Goal: Task Accomplishment & Management: Manage account settings

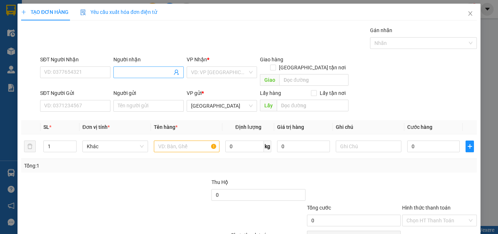
click at [124, 72] on input "Người nhận" at bounding box center [145, 72] width 54 height 8
click at [94, 71] on input "SĐT Người Nhận" at bounding box center [75, 72] width 70 height 12
paste input "124 P Đ PHÙNG"
drag, startPoint x: 85, startPoint y: 73, endPoint x: 0, endPoint y: 88, distance: 86.0
click at [0, 88] on div "TẠO ĐƠN HÀNG Yêu cầu xuất hóa đơn điện tử Transit Pickup Surcharge Ids Transit …" at bounding box center [249, 117] width 498 height 234
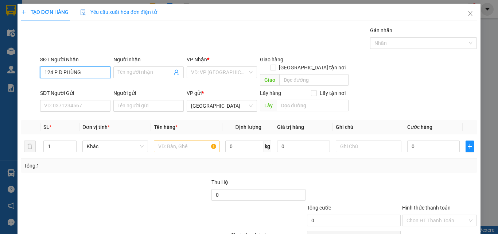
click at [91, 69] on input "124 P Đ PHÙNG" at bounding box center [75, 72] width 70 height 12
drag, startPoint x: 96, startPoint y: 73, endPoint x: 0, endPoint y: 74, distance: 96.3
click at [0, 74] on div "TẠO ĐƠN HÀNG Yêu cầu xuất hóa đơn điện tử Transit Pickup Surcharge Ids Transit …" at bounding box center [249, 117] width 498 height 234
paste input "0937595120"
type input "0937595120"
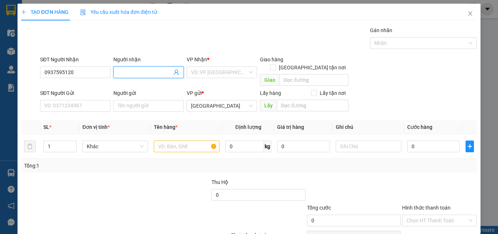
click at [133, 69] on input "Người nhận" at bounding box center [145, 72] width 54 height 8
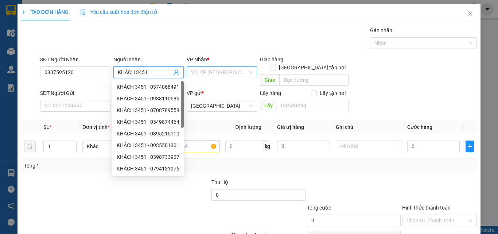
type input "KHÁCH 3451"
click at [216, 67] on input "search" at bounding box center [219, 72] width 57 height 11
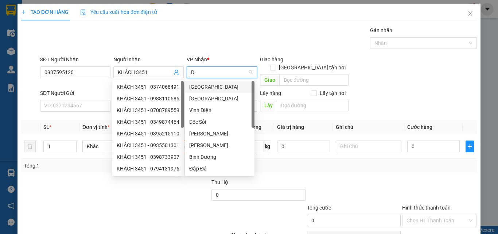
type input "D"
type input "Đ"
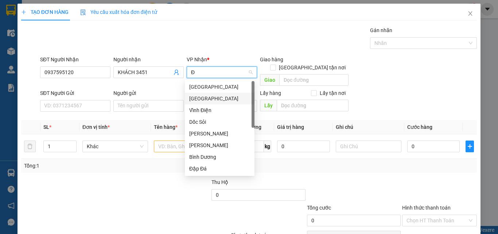
click at [216, 94] on div "[GEOGRAPHIC_DATA]" at bounding box center [220, 99] width 70 height 12
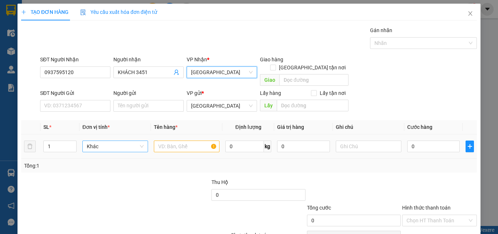
click at [115, 144] on div "Khác" at bounding box center [115, 146] width 66 height 12
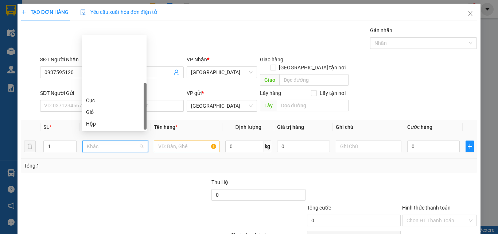
scroll to position [70, 0]
click at [178, 140] on input "text" at bounding box center [187, 146] width 66 height 12
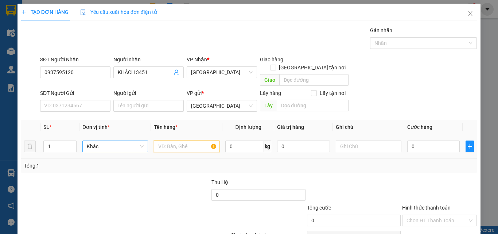
click at [120, 141] on span "Khác" at bounding box center [115, 146] width 57 height 11
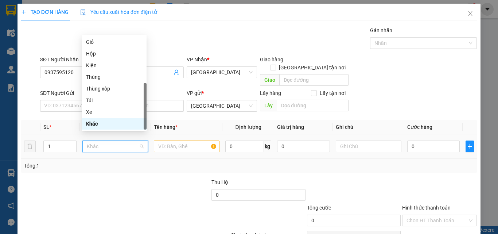
type input "X"
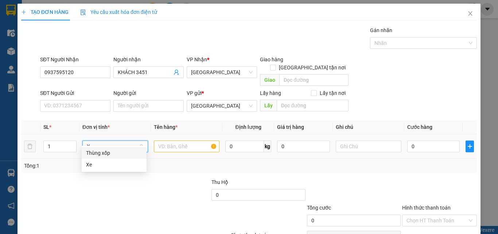
scroll to position [0, 0]
click at [117, 164] on div "Xe" at bounding box center [114, 165] width 56 height 8
click at [201, 140] on input "text" at bounding box center [187, 146] width 66 height 12
type input "Ư"
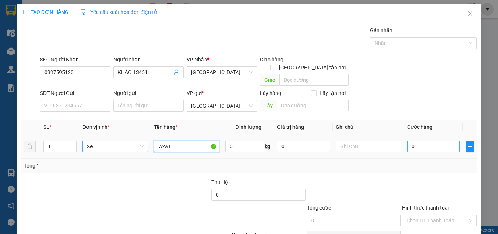
type input "WAVE"
click at [418, 140] on input "0" at bounding box center [434, 146] width 53 height 12
type input "4"
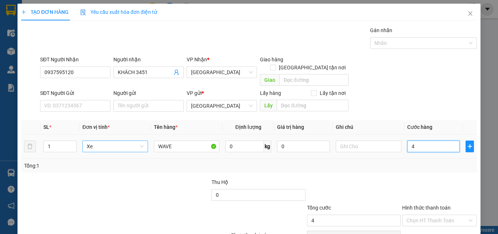
type input "40"
type input "400"
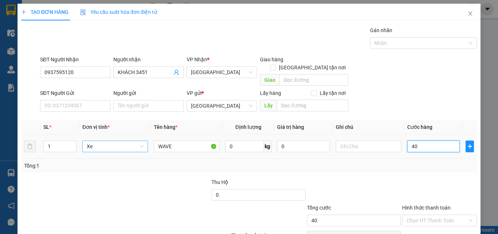
type input "400"
type input "40"
type input "4"
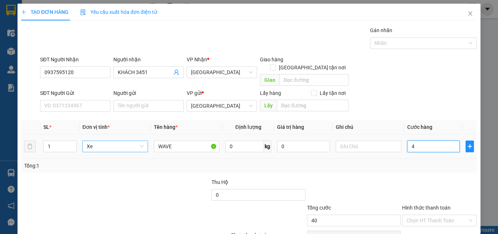
type input "4"
type input "0"
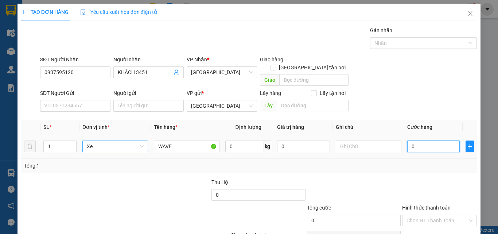
type input "06"
type input "6"
type input "060"
type input "60"
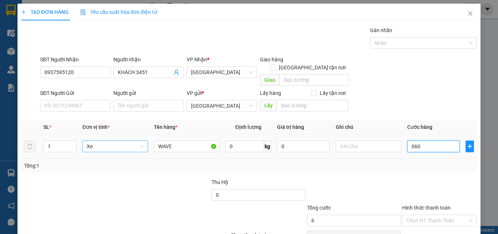
type input "60"
type input "0.600"
type input "600"
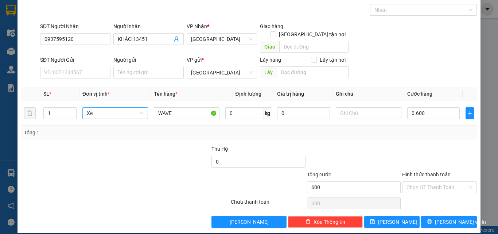
click at [421, 128] on div "Tổng: 1" at bounding box center [249, 133] width 456 height 14
type input "600.000"
click at [436, 182] on input "Hình thức thanh toán" at bounding box center [437, 187] width 61 height 11
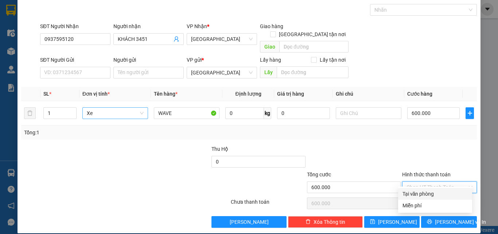
click at [437, 192] on div "Tại văn phòng" at bounding box center [435, 194] width 65 height 8
type input "0"
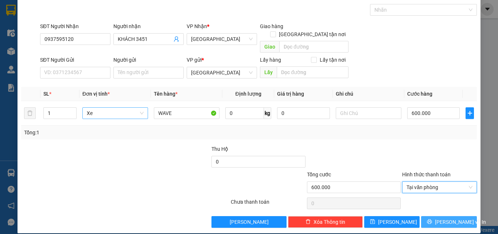
click at [442, 218] on span "[PERSON_NAME] và In" at bounding box center [460, 222] width 51 height 8
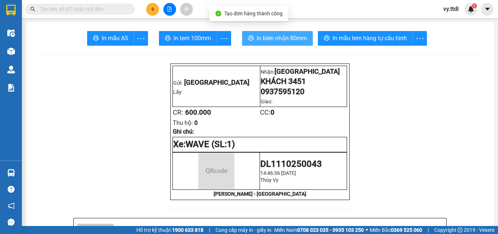
click at [271, 36] on span "In biên nhận 80mm" at bounding box center [282, 38] width 50 height 9
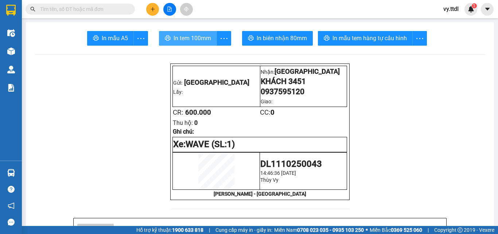
click at [191, 38] on span "In tem 100mm" at bounding box center [193, 38] width 38 height 9
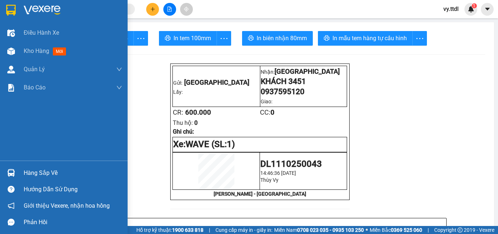
click at [13, 7] on img at bounding box center [10, 10] width 9 height 11
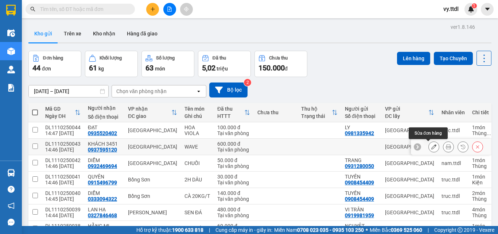
click at [432, 145] on icon at bounding box center [434, 146] width 5 height 5
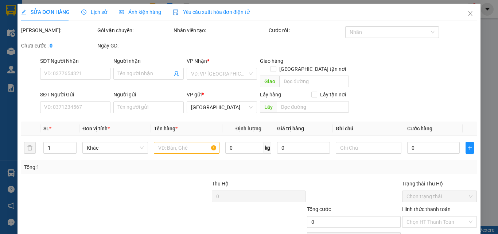
type input "0937595120"
type input "KHÁCH 3451"
type input "600.000"
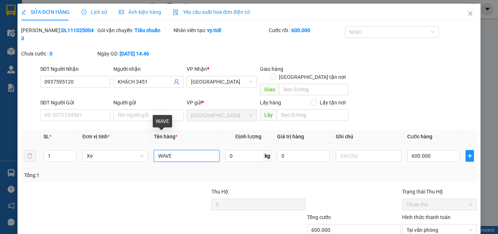
drag, startPoint x: 178, startPoint y: 138, endPoint x: 131, endPoint y: 132, distance: 47.1
click at [131, 144] on tr "1 Xe WAVE 0 kg 0 600.000" at bounding box center [249, 156] width 456 height 24
type input "SIRIUS"
click at [189, 171] on div "Tổng: 1" at bounding box center [108, 175] width 169 height 8
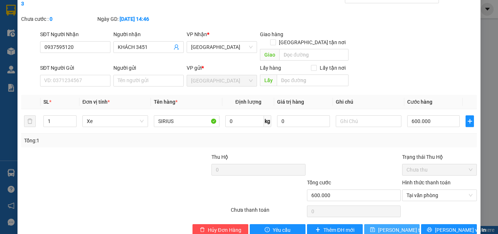
click at [384, 226] on span "[PERSON_NAME] thay đổi" at bounding box center [407, 230] width 58 height 8
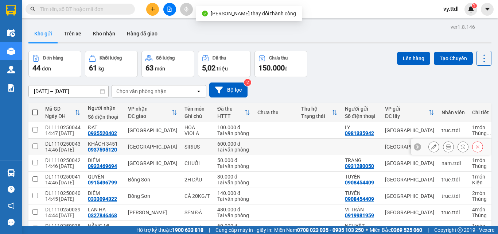
click at [31, 146] on td at bounding box center [34, 147] width 13 height 16
checkbox input "true"
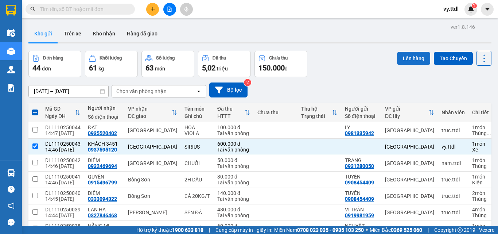
click at [415, 58] on button "Lên hàng" at bounding box center [413, 58] width 33 height 13
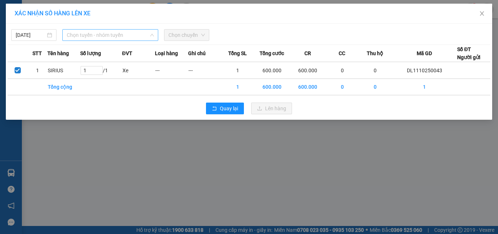
click at [100, 38] on span "Chọn tuyến - nhóm tuyến" at bounding box center [110, 35] width 87 height 11
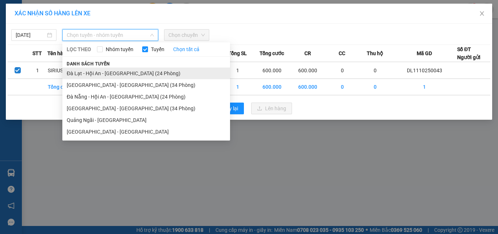
click at [114, 71] on li "Đà Lạt - Hội An - [GEOGRAPHIC_DATA] (24 Phòng)" at bounding box center [146, 74] width 168 height 12
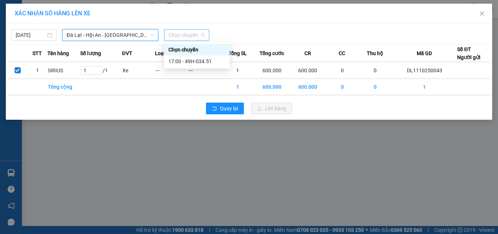
click at [193, 32] on span "Chọn chuyến" at bounding box center [187, 35] width 36 height 11
click at [207, 61] on div "17:00 - 49H-034.51" at bounding box center [197, 61] width 57 height 8
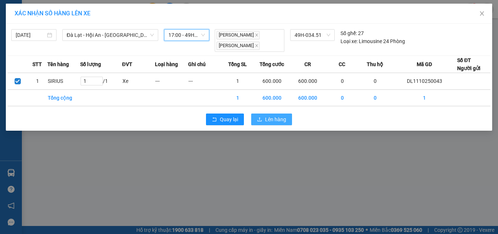
click at [265, 118] on span "Lên hàng" at bounding box center [275, 119] width 21 height 8
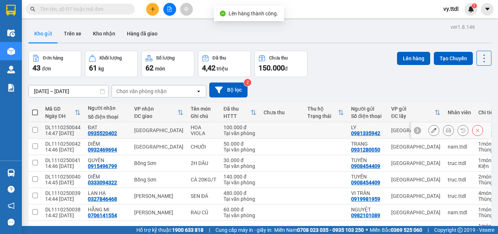
scroll to position [99, 0]
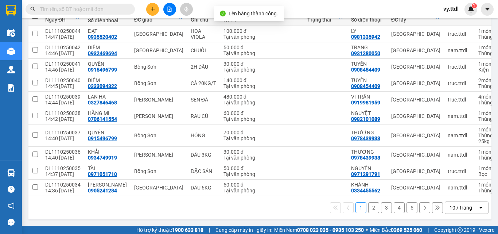
click at [453, 207] on div "10 / trang" at bounding box center [461, 207] width 23 height 7
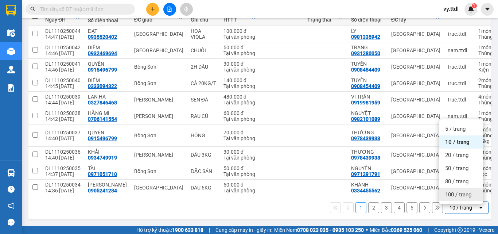
click at [453, 193] on span "100 / trang" at bounding box center [459, 194] width 26 height 7
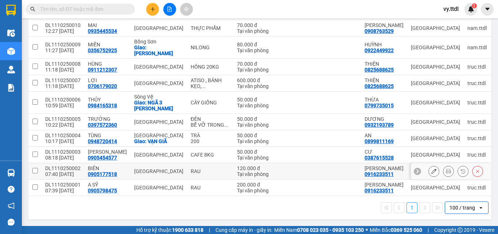
scroll to position [559, 0]
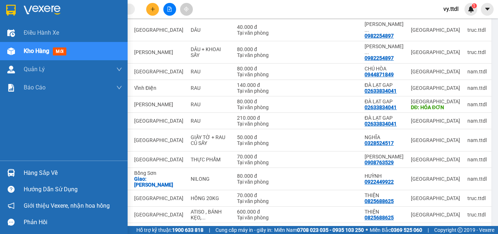
click at [3, 11] on div at bounding box center [64, 12] width 128 height 24
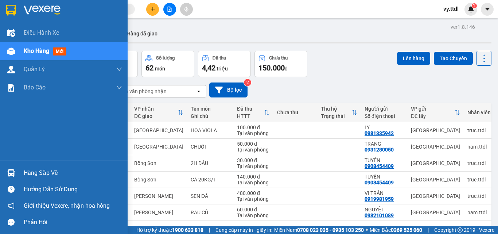
click at [32, 1] on div at bounding box center [64, 12] width 128 height 24
click at [30, 5] on img at bounding box center [42, 10] width 37 height 11
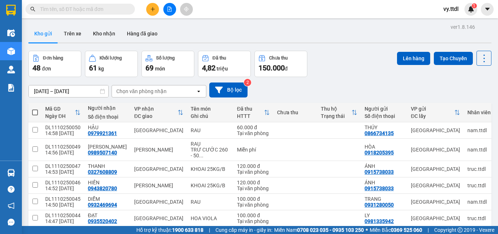
click at [35, 118] on th at bounding box center [34, 112] width 13 height 19
click at [35, 113] on span at bounding box center [35, 112] width 6 height 6
click at [35, 109] on input "checkbox" at bounding box center [35, 109] width 0 height 0
checkbox input "true"
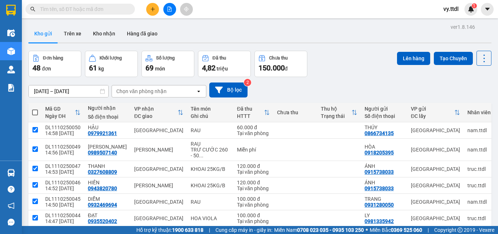
checkbox input "true"
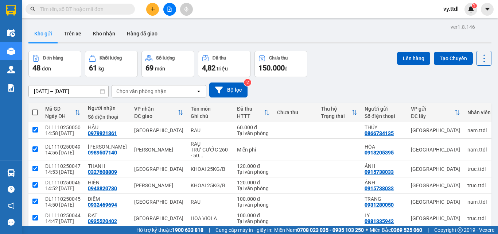
checkbox input "true"
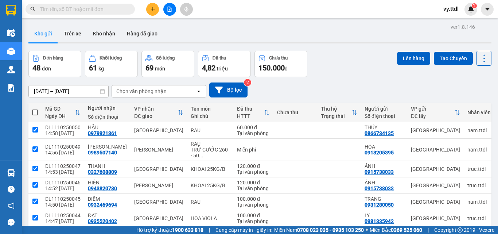
checkbox input "true"
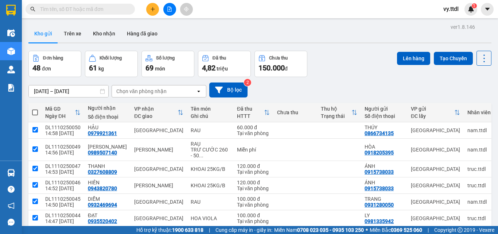
checkbox input "true"
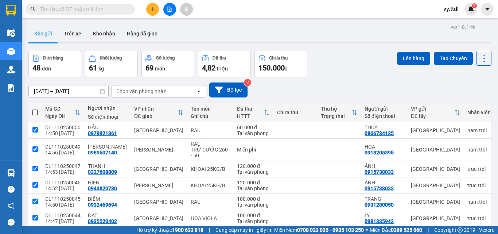
checkbox input "true"
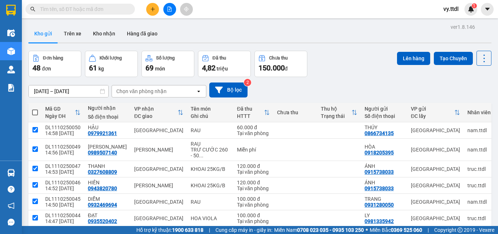
checkbox input "true"
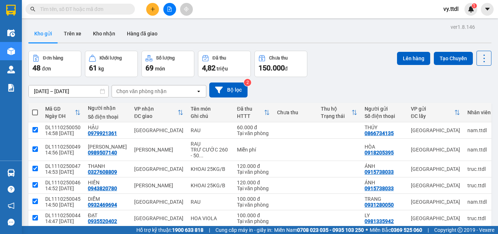
checkbox input "true"
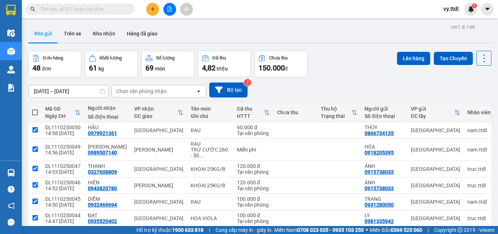
checkbox input "true"
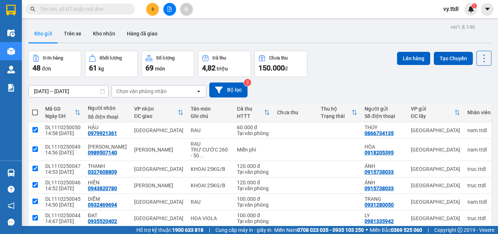
checkbox input "true"
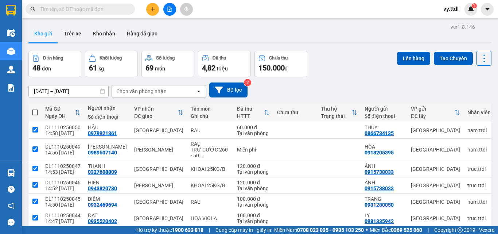
checkbox input "true"
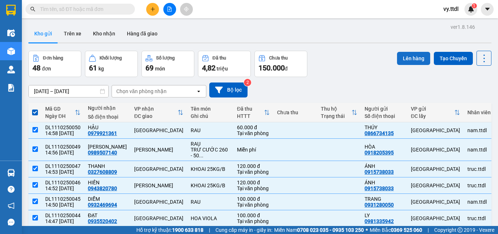
click at [410, 61] on button "Lên hàng" at bounding box center [413, 58] width 33 height 13
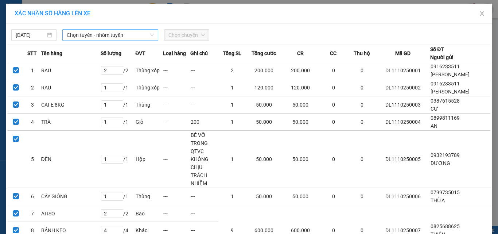
click at [108, 34] on span "Chọn tuyến - nhóm tuyến" at bounding box center [110, 35] width 87 height 11
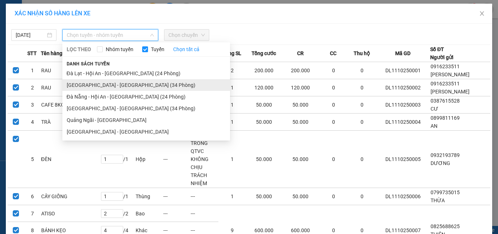
drag, startPoint x: 117, startPoint y: 83, endPoint x: 188, endPoint y: 48, distance: 79.8
click at [119, 83] on li "[GEOGRAPHIC_DATA] - [GEOGRAPHIC_DATA] (34 Phòng)" at bounding box center [146, 85] width 168 height 12
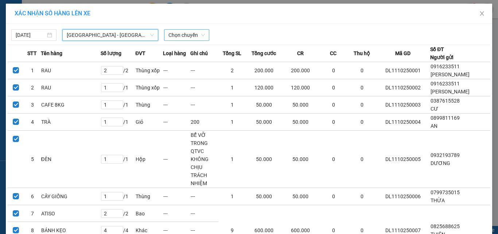
click at [192, 35] on span "Chọn chuyến" at bounding box center [187, 35] width 36 height 11
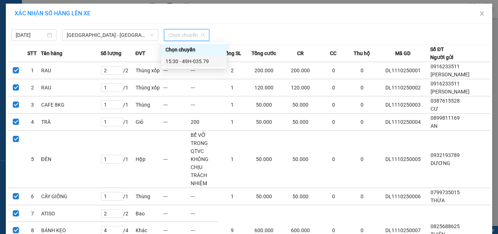
click at [212, 60] on div "15:30 - 49H-035.79" at bounding box center [194, 61] width 57 height 8
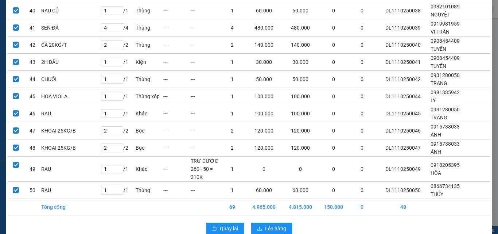
scroll to position [810, 0]
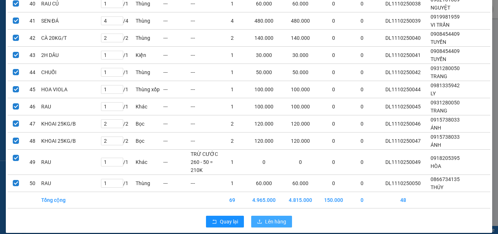
click at [267, 217] on span "Lên hàng" at bounding box center [275, 221] width 21 height 8
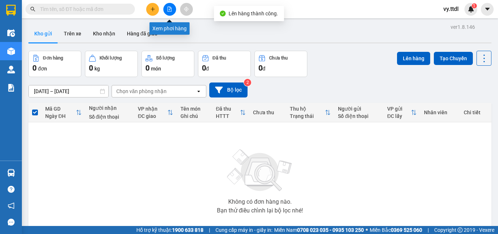
click at [171, 12] on button at bounding box center [169, 9] width 13 height 13
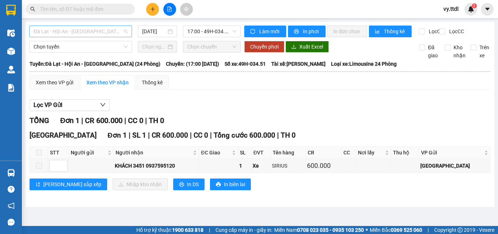
drag, startPoint x: 118, startPoint y: 35, endPoint x: 113, endPoint y: 42, distance: 8.8
click at [118, 35] on span "Đà Lạt - Hội An - [GEOGRAPHIC_DATA] (24 Phòng)" at bounding box center [81, 31] width 94 height 11
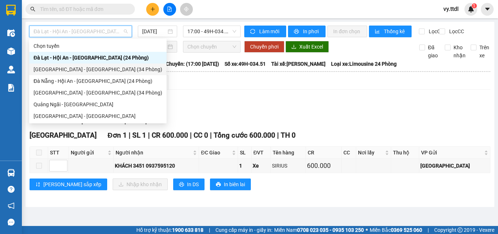
click at [94, 70] on div "[GEOGRAPHIC_DATA] - [GEOGRAPHIC_DATA] (34 Phòng)" at bounding box center [98, 69] width 129 height 8
type input "[DATE]"
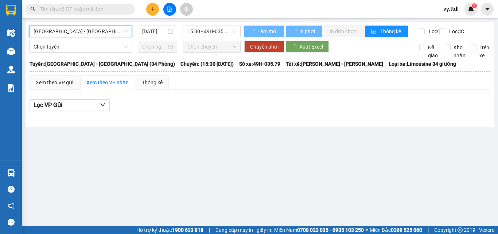
click at [212, 37] on div "[GEOGRAPHIC_DATA] - [GEOGRAPHIC_DATA] (34 Phòng) [GEOGRAPHIC_DATA] - [GEOGRAPHI…" at bounding box center [135, 32] width 212 height 12
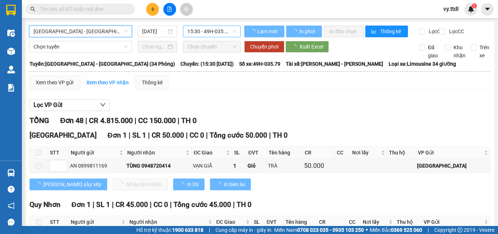
click at [216, 36] on span "15:30 - 49H-035.79" at bounding box center [212, 31] width 49 height 11
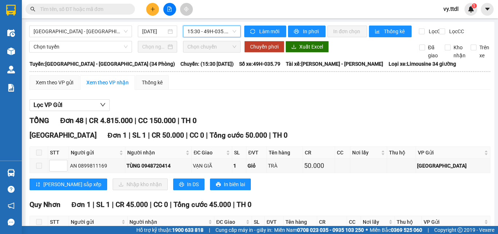
click at [266, 31] on span "Làm mới" at bounding box center [269, 31] width 21 height 8
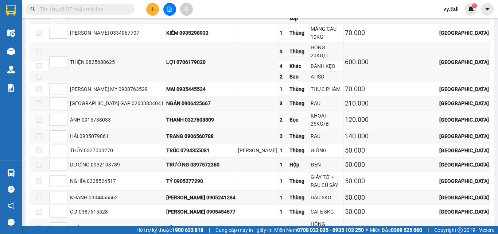
scroll to position [1118, 0]
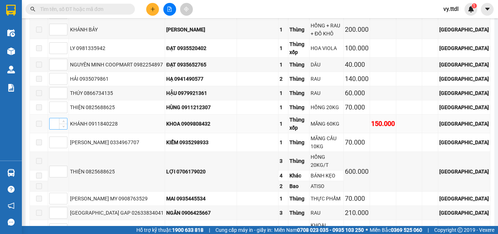
click at [50, 118] on div at bounding box center [58, 124] width 18 height 12
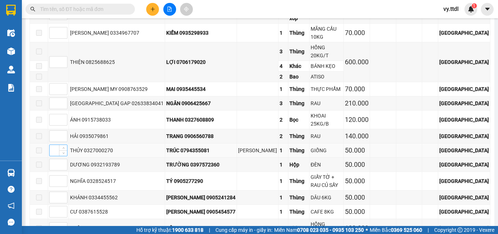
click at [54, 145] on input at bounding box center [59, 150] width 18 height 11
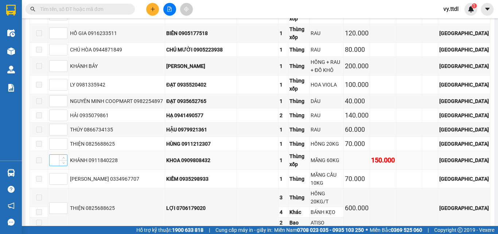
type input "1"
click at [57, 155] on input at bounding box center [59, 160] width 18 height 11
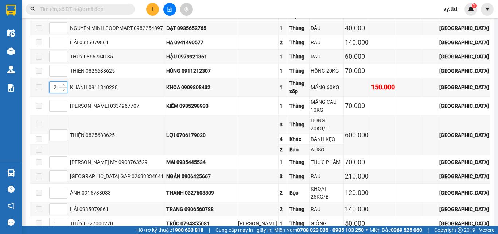
scroll to position [1228, 0]
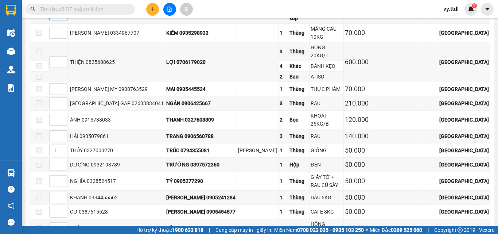
type input "2"
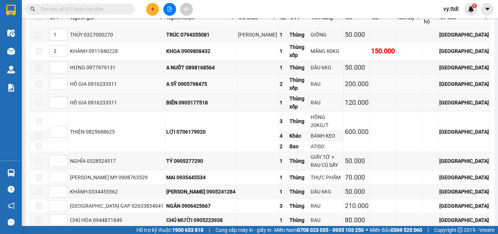
scroll to position [936, 0]
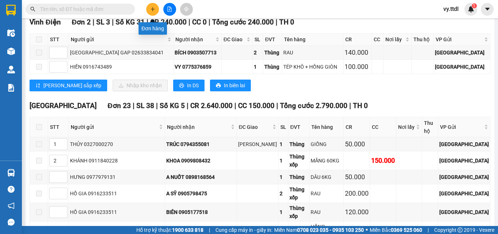
click at [152, 9] on icon "plus" at bounding box center [152, 9] width 5 height 5
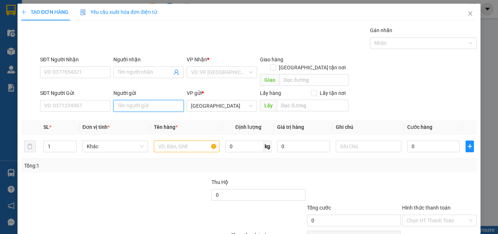
click at [127, 100] on input "Người gửi" at bounding box center [148, 106] width 70 height 12
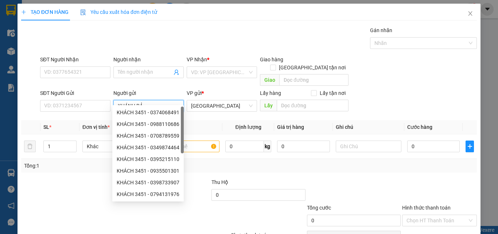
type input "KHÁNH BẢY"
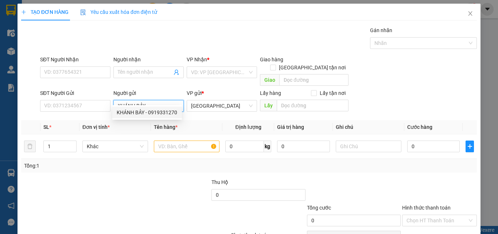
click at [167, 113] on div "KHÁNH BẢY - 0919331270" at bounding box center [147, 112] width 61 height 8
type input "0919331270"
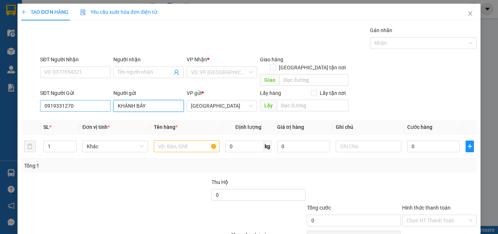
type input "KHÁNH BẢY"
drag, startPoint x: 61, startPoint y: 98, endPoint x: 0, endPoint y: 98, distance: 60.9
click at [0, 98] on div "TẠO ĐƠN HÀNG Yêu cầu xuất hóa đơn điện tử Transit Pickup Surcharge Ids Transit …" at bounding box center [249, 117] width 498 height 234
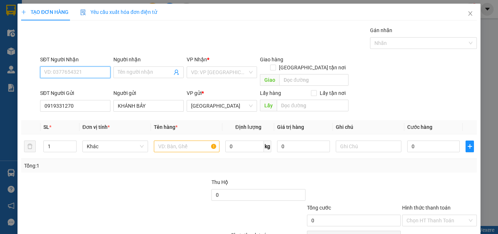
click at [85, 73] on input "SĐT Người Nhận" at bounding box center [75, 72] width 70 height 12
click at [82, 71] on input "SĐT Người Nhận" at bounding box center [75, 72] width 70 height 12
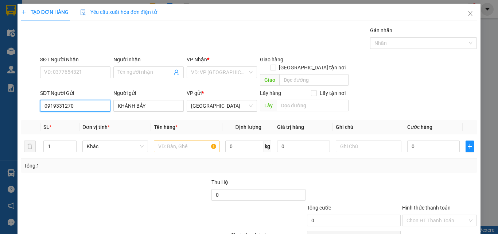
drag, startPoint x: 83, startPoint y: 97, endPoint x: 0, endPoint y: 98, distance: 83.2
click at [0, 98] on div "TẠO ĐƠN HÀNG Yêu cầu xuất hóa đơn điện tử Transit Pickup Surcharge Ids Transit …" at bounding box center [249, 117] width 498 height 234
paste input "0919331270"
type input "0919331270"
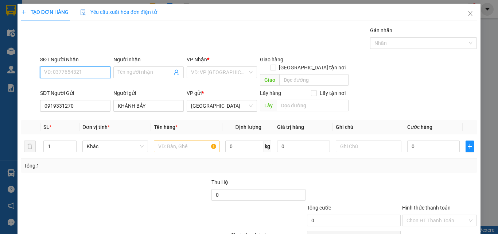
click at [91, 70] on input "SĐT Người Nhận" at bounding box center [75, 72] width 70 height 12
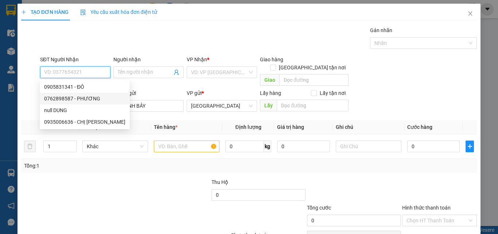
click at [92, 100] on div "0762898587 - PHƯƠNG" at bounding box center [84, 99] width 81 height 8
type input "0762898587"
type input "PHƯƠNG"
type input "200.000"
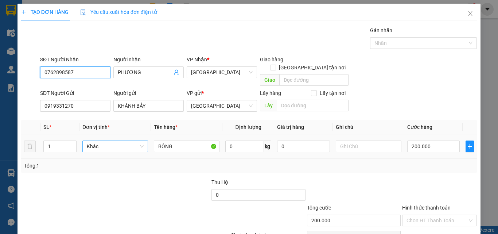
click at [125, 141] on span "Khác" at bounding box center [115, 146] width 57 height 11
type input "T"
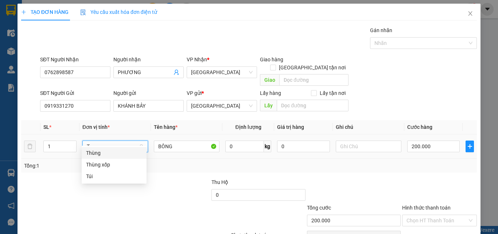
scroll to position [0, 0]
click at [119, 153] on div "Thùng" at bounding box center [114, 153] width 56 height 8
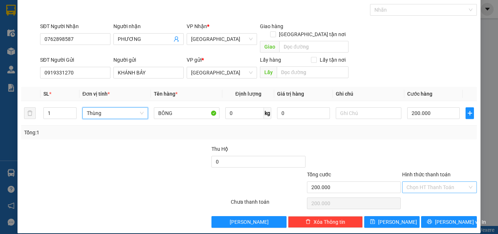
click at [449, 182] on input "Hình thức thanh toán" at bounding box center [437, 187] width 61 height 11
type input "0"
click at [436, 192] on div "Tại văn phòng" at bounding box center [435, 194] width 65 height 8
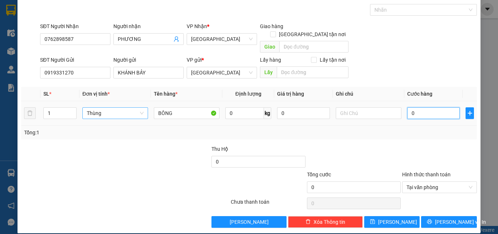
click at [435, 107] on input "0" at bounding box center [434, 113] width 53 height 12
type input "2"
type input "20"
type input "200"
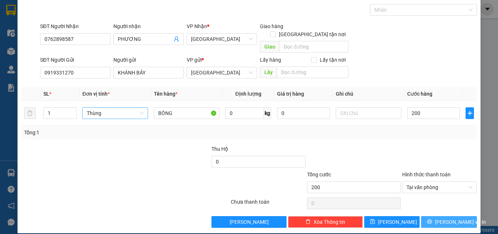
type input "200.000"
click at [452, 218] on span "[PERSON_NAME] và In" at bounding box center [460, 222] width 51 height 8
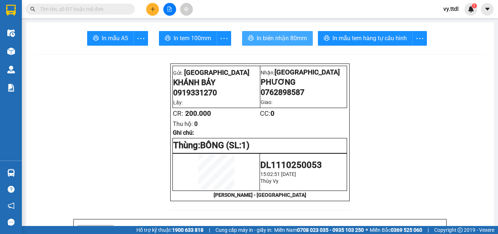
click at [287, 45] on button "In biên nhận 80mm" at bounding box center [277, 38] width 71 height 15
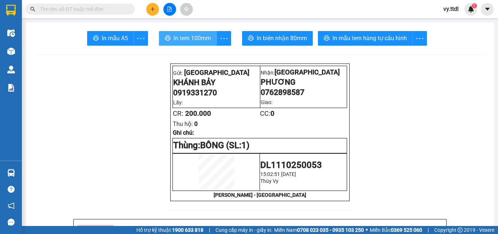
click at [201, 39] on span "In tem 100mm" at bounding box center [193, 38] width 38 height 9
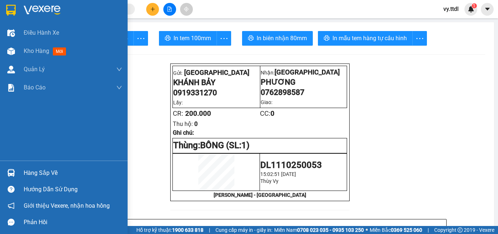
click at [18, 11] on div at bounding box center [64, 12] width 128 height 24
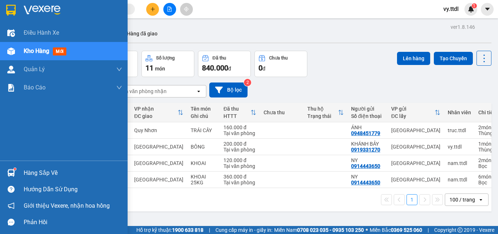
click at [13, 7] on img at bounding box center [10, 10] width 9 height 11
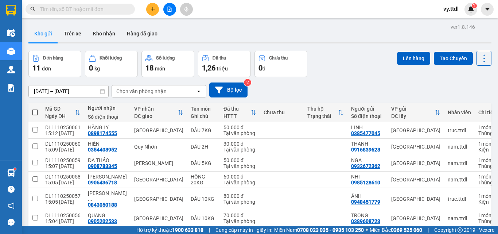
click at [34, 112] on span at bounding box center [35, 112] width 6 height 6
click at [35, 109] on input "checkbox" at bounding box center [35, 109] width 0 height 0
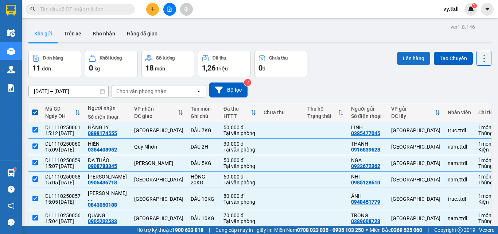
click at [412, 55] on button "Lên hàng" at bounding box center [413, 58] width 33 height 13
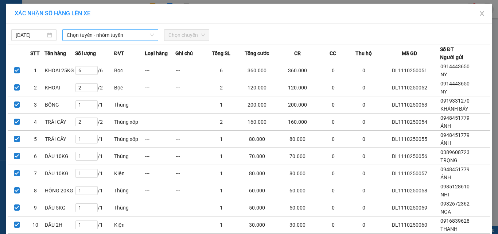
click at [142, 39] on span "Chọn tuyến - nhóm tuyến" at bounding box center [110, 35] width 87 height 11
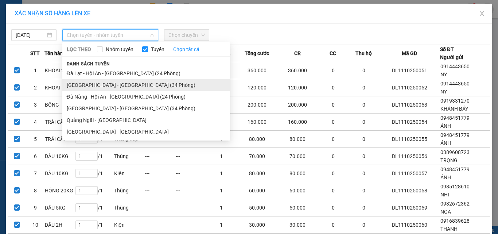
click at [129, 87] on li "[GEOGRAPHIC_DATA] - [GEOGRAPHIC_DATA] (34 Phòng)" at bounding box center [146, 85] width 168 height 12
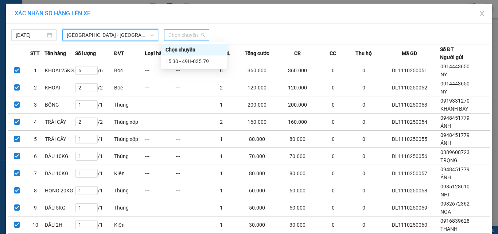
click at [188, 35] on span "Chọn chuyến" at bounding box center [187, 35] width 36 height 11
click at [204, 61] on div "15:30 - 49H-035.79" at bounding box center [194, 61] width 57 height 8
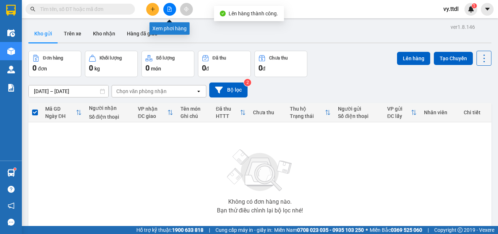
click at [170, 6] on button at bounding box center [169, 9] width 13 height 13
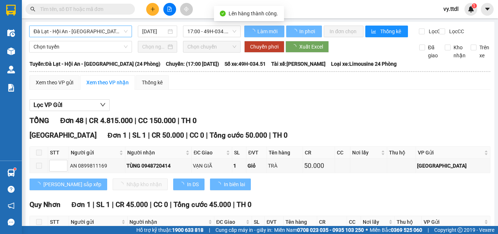
click at [100, 34] on span "Đà Lạt - Hội An - [GEOGRAPHIC_DATA] (24 Phòng)" at bounding box center [81, 31] width 94 height 11
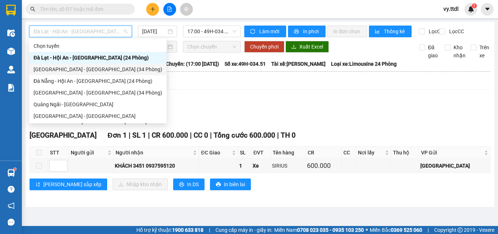
click at [87, 72] on div "[GEOGRAPHIC_DATA] - [GEOGRAPHIC_DATA] (34 Phòng)" at bounding box center [98, 69] width 129 height 8
type input "[DATE]"
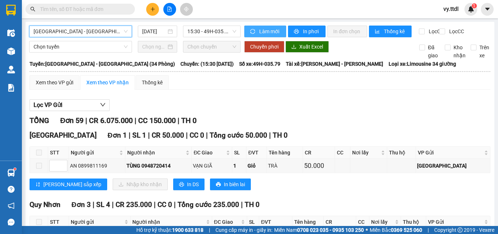
click at [273, 32] on span "Làm mới" at bounding box center [269, 31] width 21 height 8
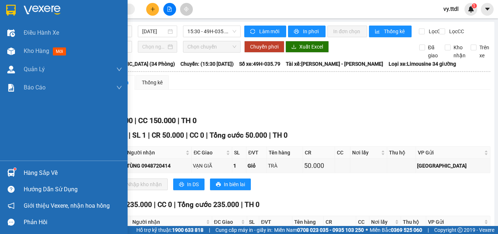
click at [7, 6] on img at bounding box center [10, 10] width 9 height 11
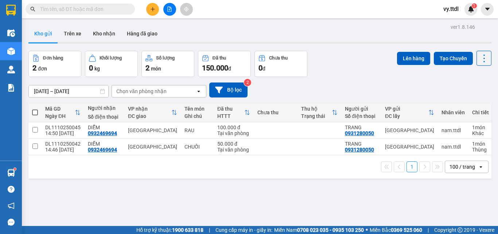
click at [171, 11] on icon "file-add" at bounding box center [169, 9] width 5 height 5
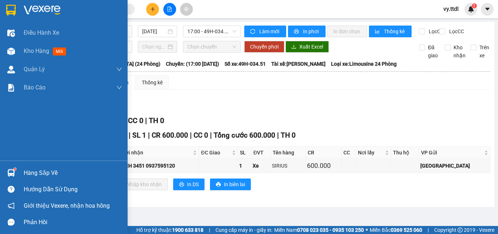
click at [12, 10] on img at bounding box center [10, 10] width 9 height 11
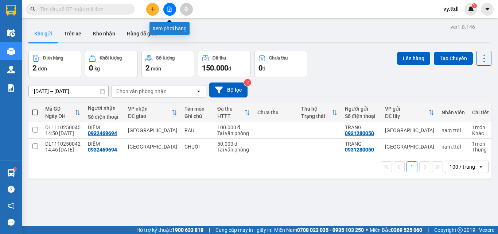
click at [171, 9] on icon "file-add" at bounding box center [169, 9] width 5 height 5
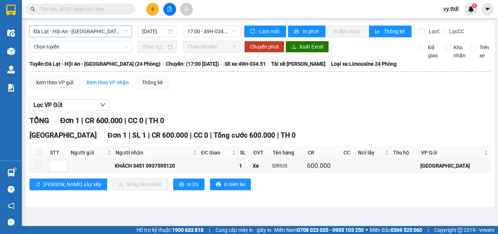
click at [109, 30] on span "Đà Lạt - Hội An - [GEOGRAPHIC_DATA] (24 Phòng)" at bounding box center [81, 31] width 94 height 11
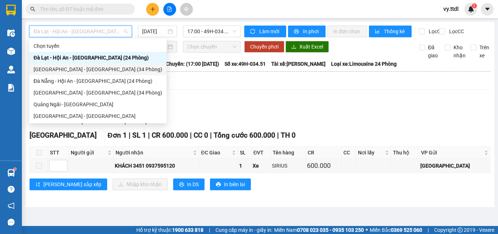
click at [94, 70] on div "[GEOGRAPHIC_DATA] - [GEOGRAPHIC_DATA] (34 Phòng)" at bounding box center [98, 69] width 129 height 8
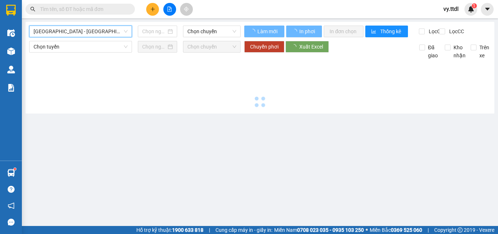
type input "[DATE]"
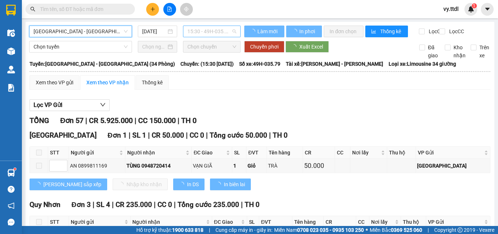
click at [226, 31] on span "15:30 - 49H-035.79" at bounding box center [212, 31] width 49 height 11
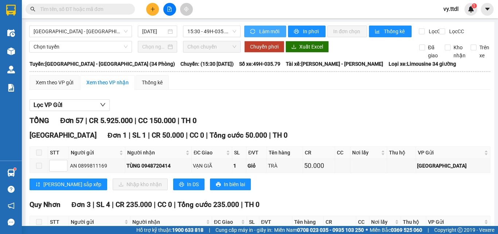
click at [269, 26] on button "Làm mới" at bounding box center [265, 32] width 42 height 12
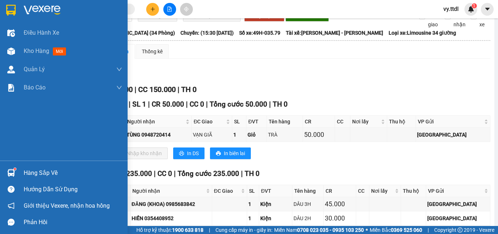
click at [9, 9] on img at bounding box center [10, 10] width 9 height 11
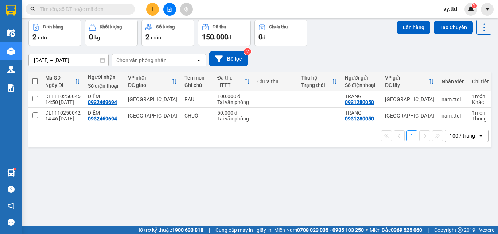
click at [286, 145] on div "1 100 / trang open" at bounding box center [259, 135] width 463 height 23
click at [156, 13] on button at bounding box center [152, 9] width 13 height 13
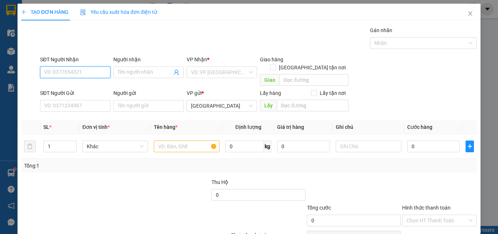
click at [100, 69] on input "SĐT Người Nhận" at bounding box center [75, 72] width 70 height 12
click at [469, 12] on icon "close" at bounding box center [471, 13] width 4 height 4
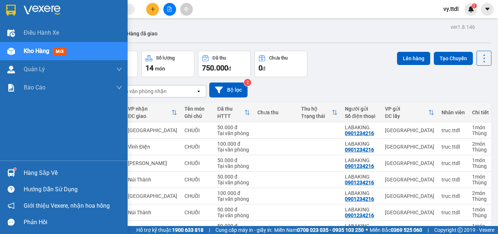
click at [16, 5] on div at bounding box center [11, 10] width 13 height 13
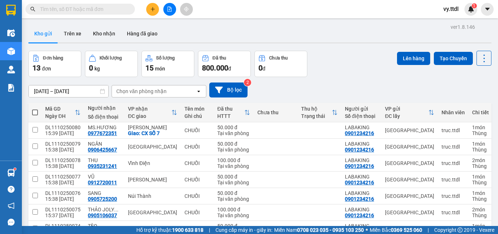
click at [168, 8] on icon "file-add" at bounding box center [170, 9] width 4 height 5
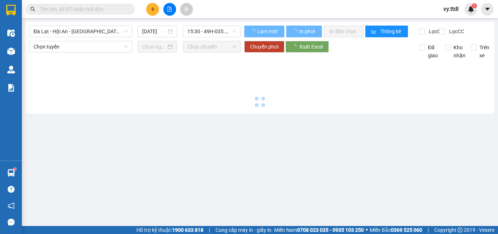
click at [11, 10] on img at bounding box center [10, 10] width 9 height 11
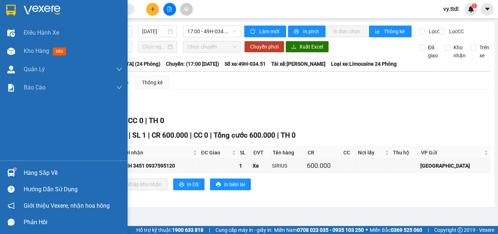
click at [12, 10] on img at bounding box center [10, 10] width 9 height 11
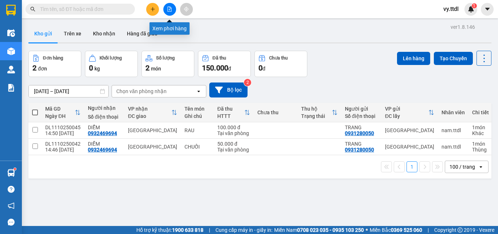
click at [172, 5] on button at bounding box center [169, 9] width 13 height 13
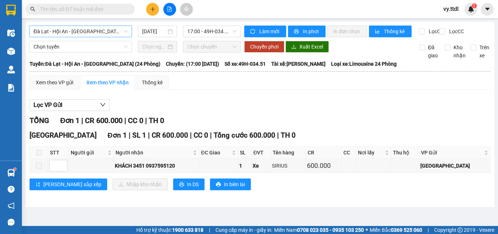
click at [100, 29] on span "Đà Lạt - Hội An - [GEOGRAPHIC_DATA] (24 Phòng)" at bounding box center [81, 31] width 94 height 11
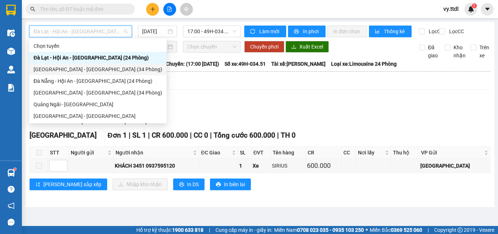
click at [93, 69] on div "[GEOGRAPHIC_DATA] - [GEOGRAPHIC_DATA] (34 Phòng)" at bounding box center [98, 69] width 129 height 8
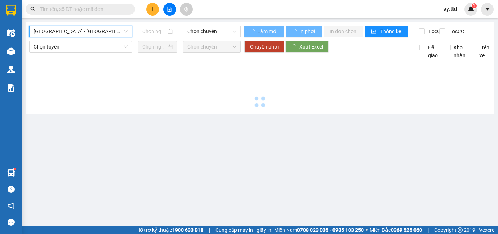
type input "[DATE]"
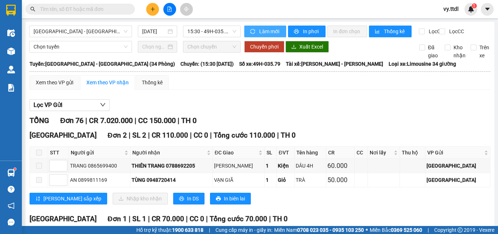
click at [265, 33] on span "Làm mới" at bounding box center [269, 31] width 21 height 8
click at [312, 34] on span "In phơi" at bounding box center [311, 31] width 17 height 8
click at [304, 30] on span "In phơi" at bounding box center [311, 31] width 17 height 8
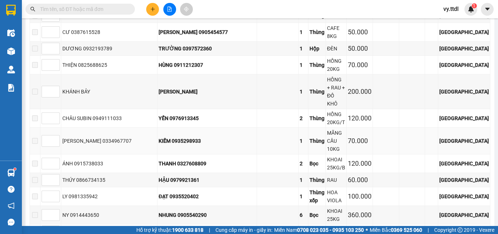
scroll to position [1890, 0]
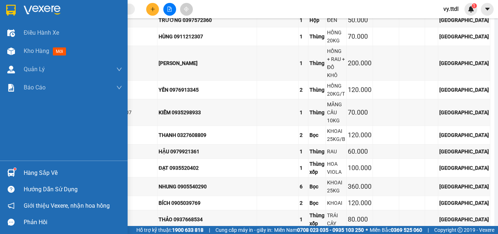
click at [3, 4] on div at bounding box center [64, 12] width 128 height 24
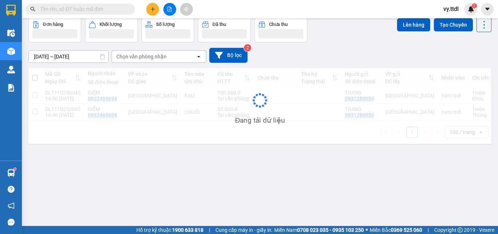
scroll to position [34, 0]
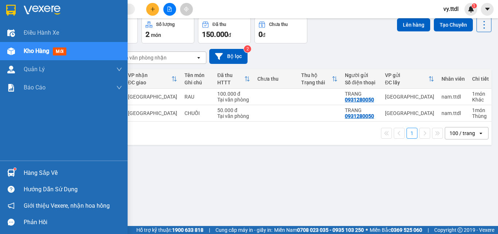
click at [21, 5] on div at bounding box center [64, 12] width 128 height 24
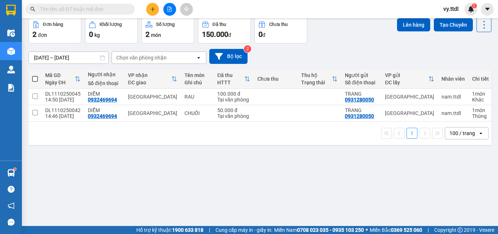
drag, startPoint x: 305, startPoint y: 182, endPoint x: 137, endPoint y: 23, distance: 231.5
click at [304, 182] on div "ver 1.8.146 Kho gửi Trên xe Kho nhận Hàng đã giao Đơn hàng 2 đơn Khối lượng 0 k…" at bounding box center [260, 105] width 469 height 234
click at [157, 11] on button at bounding box center [152, 9] width 13 height 13
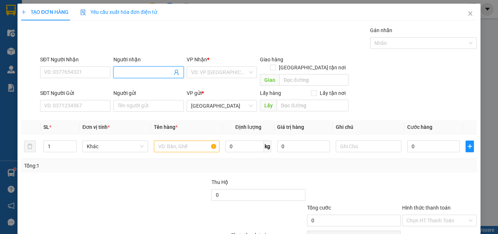
click at [125, 69] on input "Người nhận" at bounding box center [145, 72] width 54 height 8
click at [91, 70] on input "SĐT Người Nhận" at bounding box center [75, 72] width 70 height 12
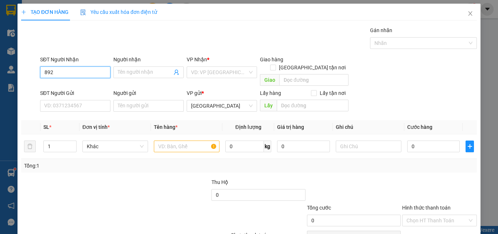
click at [82, 74] on input "892" at bounding box center [75, 72] width 70 height 12
click at [82, 84] on div "0946258892 - DIỆP TRANG" at bounding box center [75, 87] width 62 height 8
type input "0946258892"
type input "DIỆP TRANG"
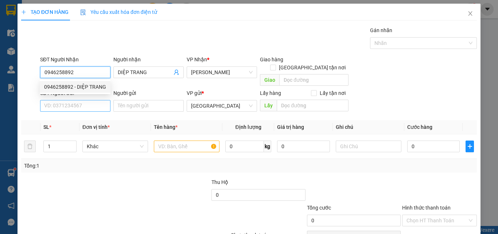
type input "0946258892"
click at [85, 100] on input "SĐT Người Gửi" at bounding box center [75, 106] width 70 height 12
type input "50.000"
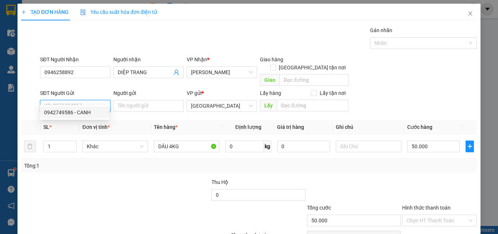
click at [84, 115] on div "0942749586 - CANH" at bounding box center [74, 112] width 61 height 8
type input "0942749586"
type input "CANH"
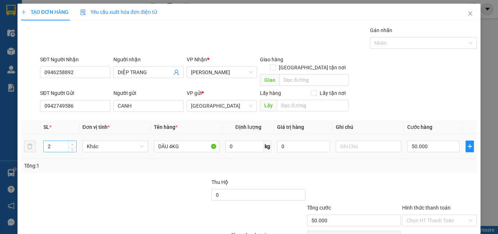
click at [71, 143] on icon "up" at bounding box center [72, 144] width 3 height 3
type input "3"
click at [71, 143] on icon "up" at bounding box center [72, 144] width 3 height 3
drag, startPoint x: 187, startPoint y: 138, endPoint x: 130, endPoint y: 143, distance: 57.2
click at [134, 142] on tr "3 Khác DÂU 4KG 0 kg 0 50.000" at bounding box center [249, 146] width 456 height 24
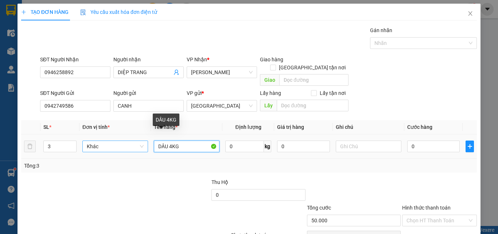
type input "0"
click at [127, 141] on span "Khác" at bounding box center [115, 146] width 57 height 11
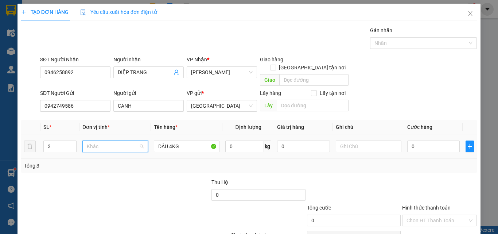
scroll to position [70, 0]
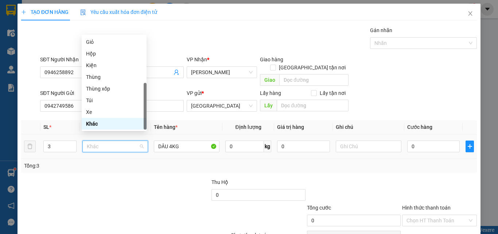
type input "T"
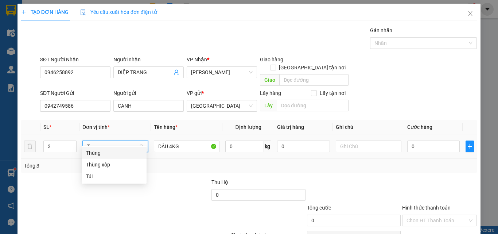
click at [112, 153] on div "Thùng" at bounding box center [114, 153] width 56 height 8
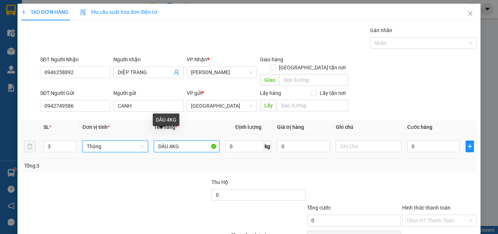
click at [184, 140] on input "DÂU 4KG" at bounding box center [187, 146] width 66 height 12
drag, startPoint x: 186, startPoint y: 139, endPoint x: 100, endPoint y: 144, distance: 85.5
click at [100, 144] on tr "3 Thùng DÂU 4KG 0 kg 0 0" at bounding box center [249, 146] width 456 height 24
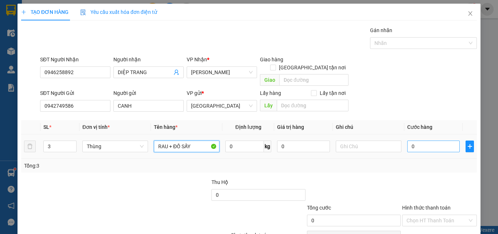
type input "RAU + ĐỒ SẤY"
click at [441, 143] on input "0" at bounding box center [434, 146] width 53 height 12
type input "2"
type input "25"
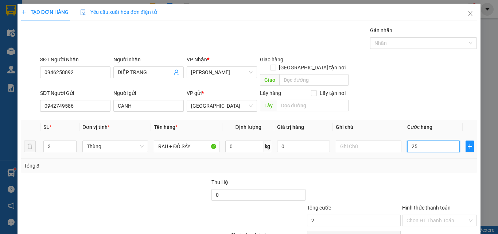
type input "250"
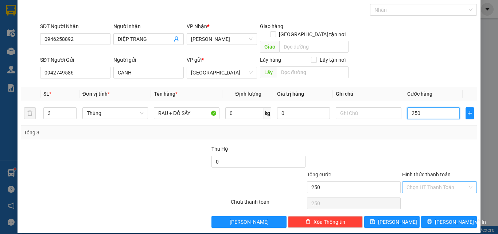
type input "250"
type input "250.000"
click at [437, 182] on input "Hình thức thanh toán" at bounding box center [437, 187] width 61 height 11
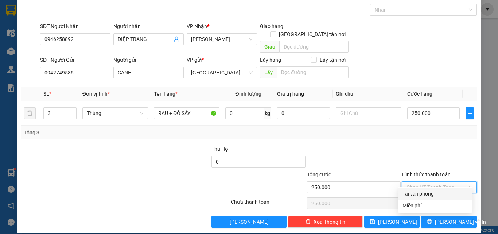
drag, startPoint x: 436, startPoint y: 190, endPoint x: 438, endPoint y: 204, distance: 13.3
click at [436, 191] on div "Tại văn phòng" at bounding box center [435, 194] width 65 height 8
type input "0"
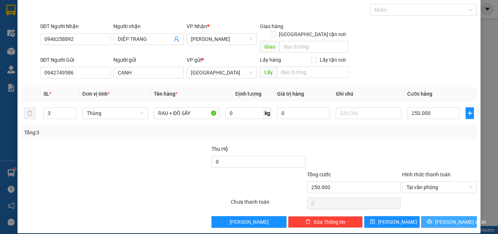
click at [440, 218] on span "[PERSON_NAME] và In" at bounding box center [460, 222] width 51 height 8
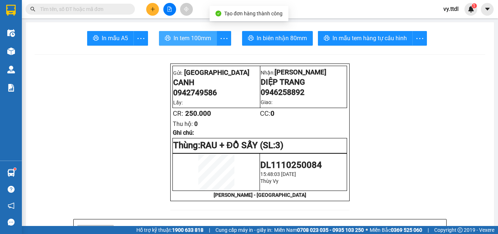
click at [185, 35] on span "In tem 100mm" at bounding box center [193, 38] width 38 height 9
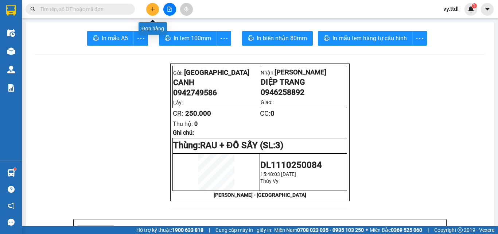
click at [153, 12] on button at bounding box center [152, 9] width 13 height 13
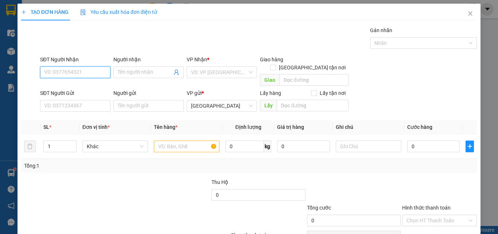
click at [93, 69] on input "SĐT Người Nhận" at bounding box center [75, 72] width 70 height 12
click at [102, 74] on input "392" at bounding box center [75, 72] width 70 height 12
click at [96, 84] on div "0913470392 - DUNG PHỤNG" at bounding box center [76, 87] width 65 height 8
type input "0913470392"
type input "DUNG PHỤNG"
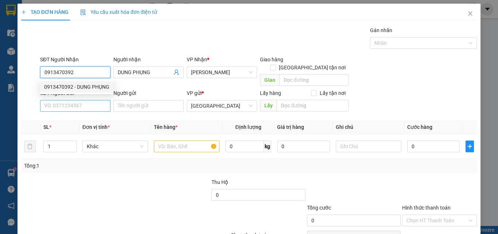
type input "0913470392"
type input "50.000"
click at [94, 100] on input "SĐT Người Gửi" at bounding box center [75, 106] width 70 height 12
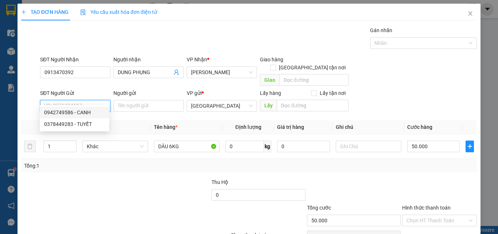
click at [90, 113] on div "0942749586 - CANH" at bounding box center [74, 112] width 61 height 8
type input "0942749586"
type input "CANH"
type input "29 [PERSON_NAME]"
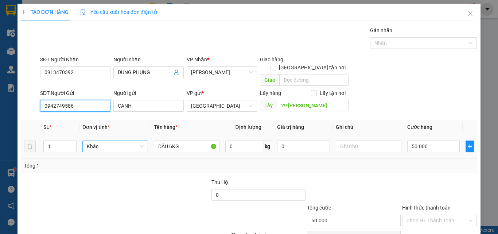
click at [109, 141] on span "Khác" at bounding box center [115, 146] width 57 height 11
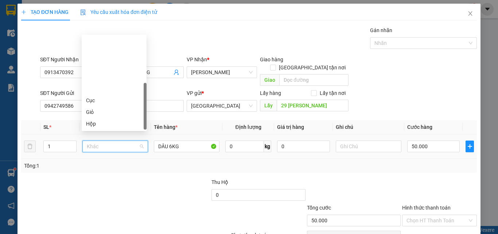
scroll to position [70, 0]
type input "T"
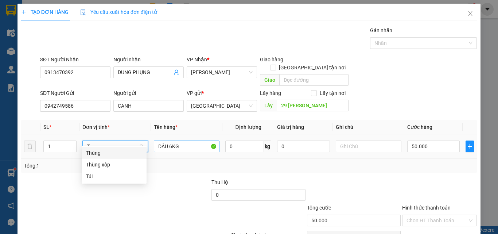
drag, startPoint x: 113, startPoint y: 151, endPoint x: 166, endPoint y: 140, distance: 54.2
click at [116, 151] on div "Thùng" at bounding box center [114, 153] width 56 height 8
click at [183, 140] on input "DÂU 6KG" at bounding box center [187, 146] width 66 height 12
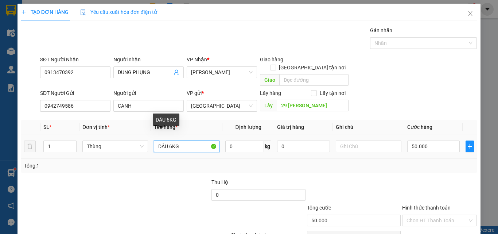
type input "0"
type input "DÂU"
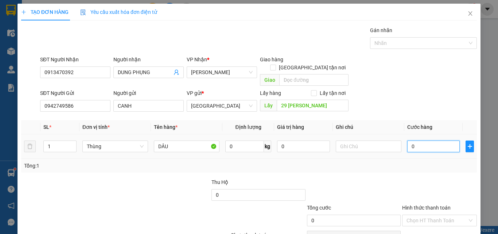
click at [418, 140] on input "0" at bounding box center [434, 146] width 53 height 12
type input "5"
type input "50"
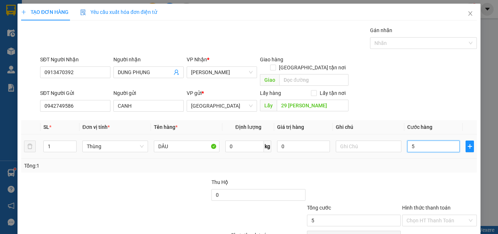
type input "50"
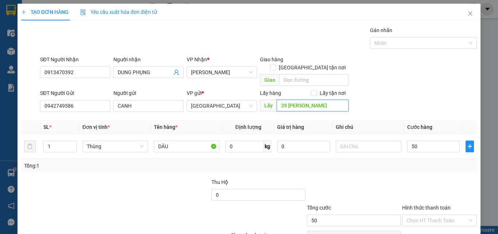
type input "50.000"
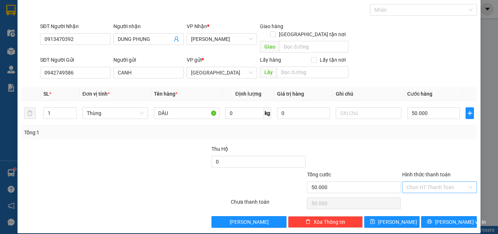
click at [434, 182] on input "Hình thức thanh toán" at bounding box center [437, 187] width 61 height 11
click at [434, 193] on div "Tại văn phòng" at bounding box center [435, 194] width 65 height 8
type input "0"
click at [438, 218] on span "[PERSON_NAME] và In" at bounding box center [460, 222] width 51 height 8
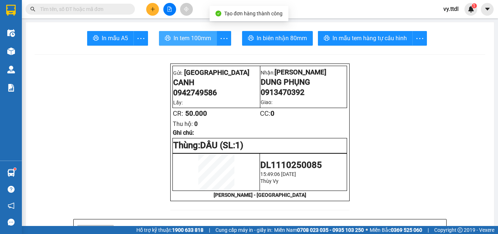
click at [186, 38] on span "In tem 100mm" at bounding box center [193, 38] width 38 height 9
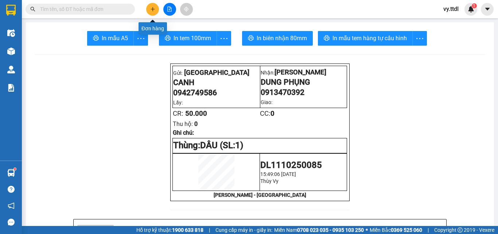
click at [153, 6] on button at bounding box center [152, 9] width 13 height 13
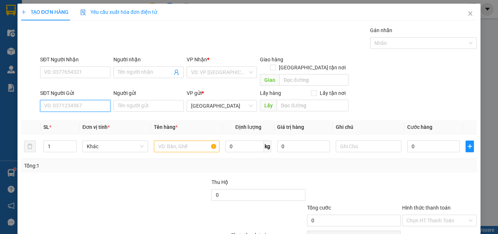
click at [94, 100] on input "SĐT Người Gửi" at bounding box center [75, 106] width 70 height 12
type input "586"
click at [91, 113] on div "0942749586 - CANH" at bounding box center [75, 112] width 62 height 8
type input "0913470392"
type input "DUNG PHỤNG"
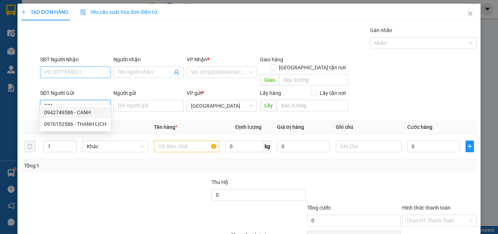
type input "0942749586"
type input "CANH"
type input "50.000"
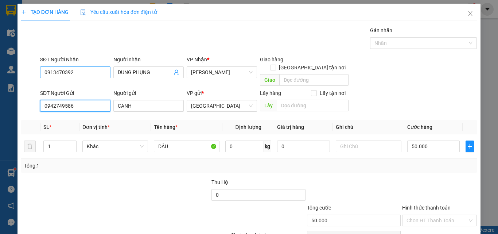
type input "0942749586"
drag, startPoint x: 95, startPoint y: 72, endPoint x: 0, endPoint y: 66, distance: 94.7
click at [0, 66] on div "TẠO ĐƠN HÀNG Yêu cầu xuất hóa đơn điện tử Transit Pickup Surcharge Ids Transit …" at bounding box center [249, 117] width 498 height 234
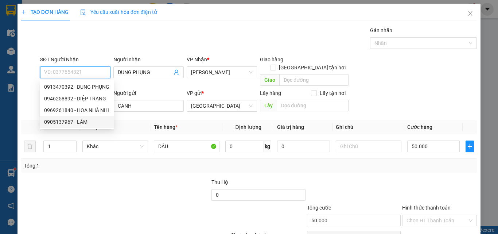
click at [91, 122] on div "0905137967 - LÂM" at bounding box center [76, 122] width 65 height 8
type input "0905137967"
type input "LÂM"
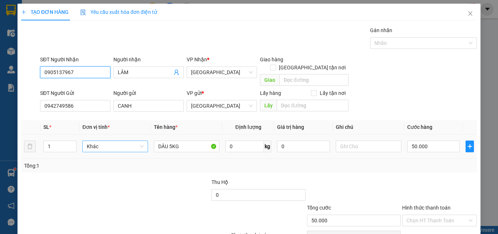
click at [96, 141] on span "Khác" at bounding box center [115, 146] width 57 height 11
type input "0905137967"
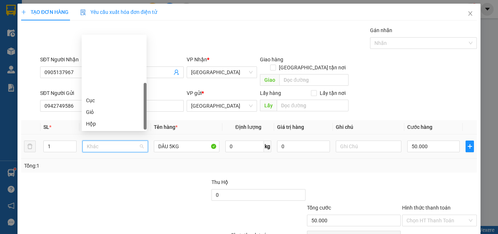
type input "T"
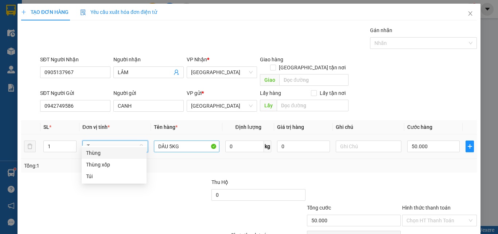
drag, startPoint x: 108, startPoint y: 152, endPoint x: 160, endPoint y: 143, distance: 53.0
click at [109, 152] on div "Thùng" at bounding box center [114, 153] width 56 height 8
click at [188, 140] on input "DÂU 5KG" at bounding box center [187, 146] width 66 height 12
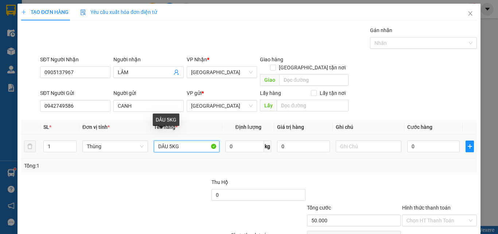
type input "0"
type input "DÂU"
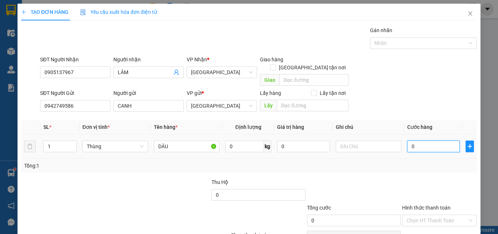
click at [442, 140] on input "0" at bounding box center [434, 146] width 53 height 12
type input "5"
type input "50"
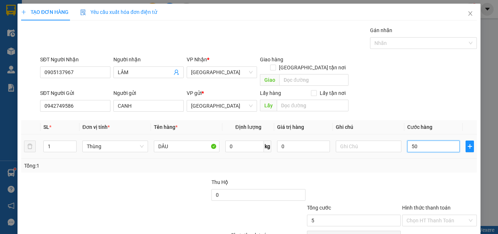
type input "50"
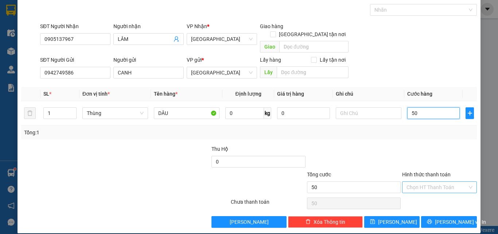
type input "50"
type input "50.000"
click at [429, 182] on input "Hình thức thanh toán" at bounding box center [437, 187] width 61 height 11
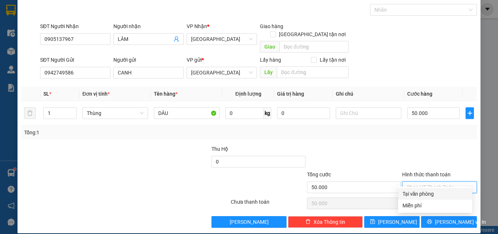
click at [429, 192] on div "Tại văn phòng" at bounding box center [435, 194] width 65 height 8
type input "0"
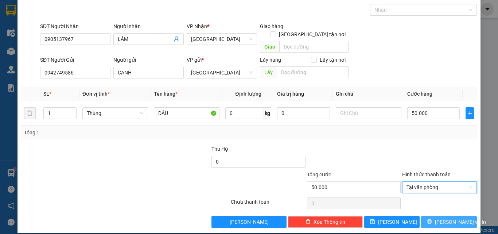
click at [432, 219] on icon "printer" at bounding box center [429, 221] width 5 height 5
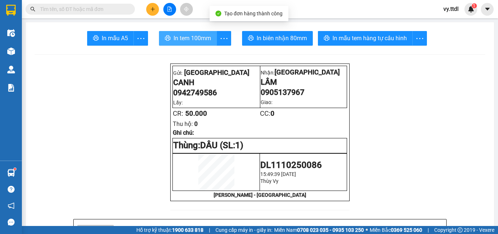
click at [188, 41] on span "In tem 100mm" at bounding box center [193, 38] width 38 height 9
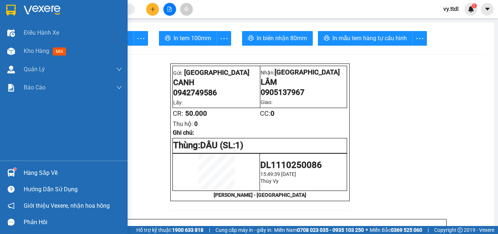
drag, startPoint x: 9, startPoint y: 14, endPoint x: 498, endPoint y: 32, distance: 489.0
click at [10, 14] on img at bounding box center [10, 10] width 9 height 11
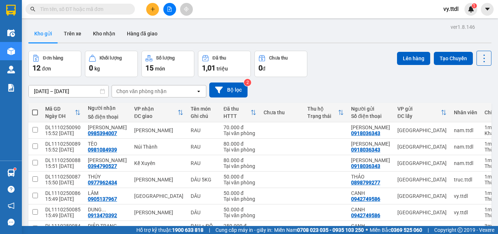
scroll to position [144, 0]
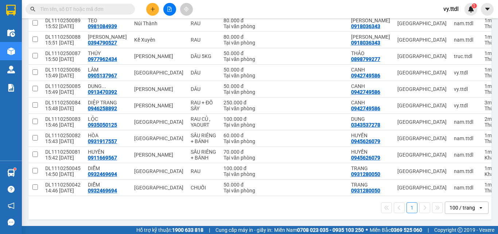
drag, startPoint x: 249, startPoint y: 215, endPoint x: 169, endPoint y: 167, distance: 93.1
click at [249, 212] on div "1 100 / trang open" at bounding box center [259, 207] width 463 height 23
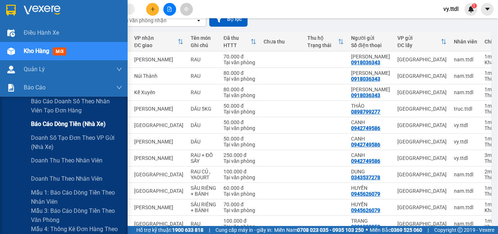
click at [57, 125] on span "Báo cáo dòng tiền (nhà xe)" at bounding box center [68, 123] width 75 height 9
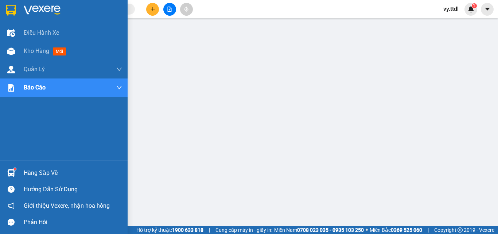
click at [14, 11] on img at bounding box center [10, 10] width 9 height 11
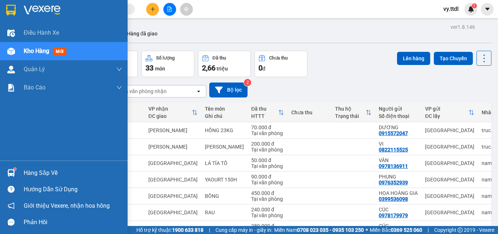
click at [11, 9] on img at bounding box center [10, 10] width 9 height 11
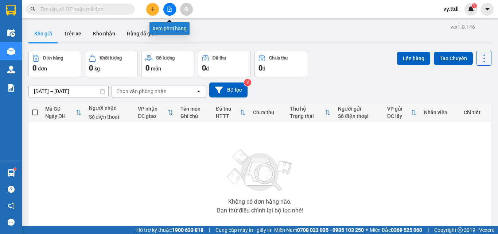
click at [167, 9] on icon "file-add" at bounding box center [169, 9] width 5 height 5
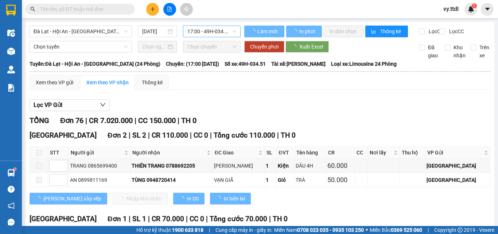
click at [201, 29] on span "17:00 - 49H-034.51" at bounding box center [212, 31] width 49 height 11
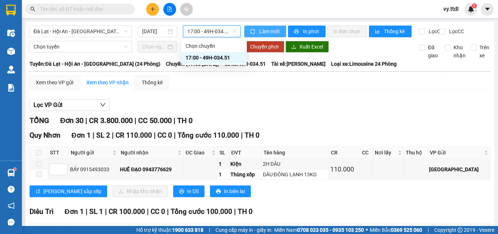
click at [263, 34] on span "Làm mới" at bounding box center [269, 31] width 21 height 8
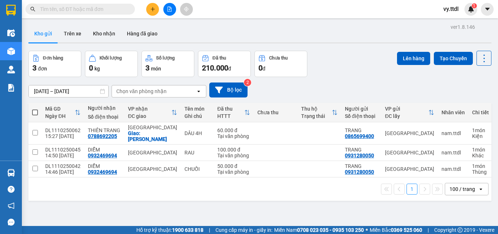
click at [167, 195] on div "1 100 / trang open" at bounding box center [259, 188] width 463 height 23
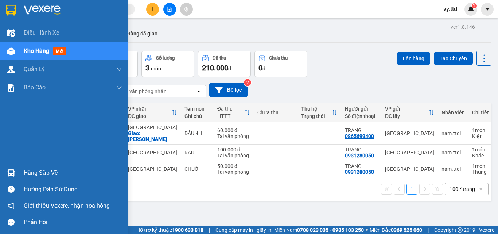
click at [7, 12] on img at bounding box center [10, 10] width 9 height 11
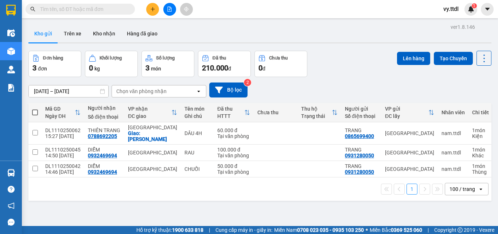
click at [152, 11] on icon "plus" at bounding box center [152, 9] width 5 height 5
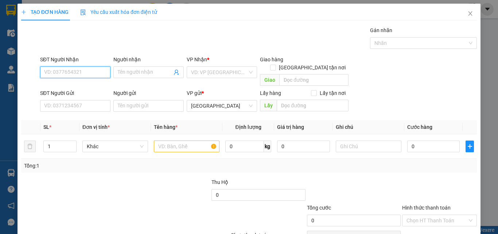
click at [101, 70] on input "SĐT Người Nhận" at bounding box center [75, 72] width 70 height 12
type input "0983216671"
click at [73, 86] on div "0983216671 - DIỄM" at bounding box center [74, 87] width 61 height 8
type input "DIỄM"
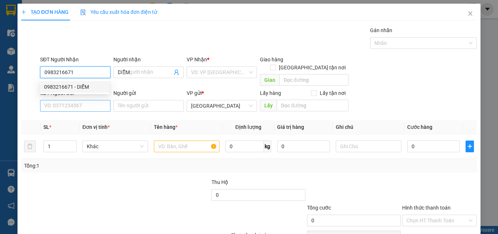
type input "150.000"
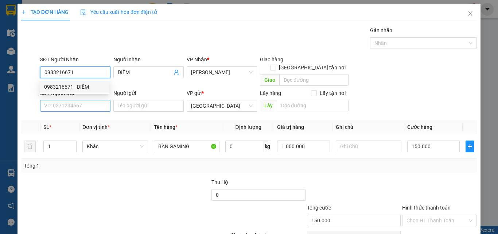
type input "0983216671"
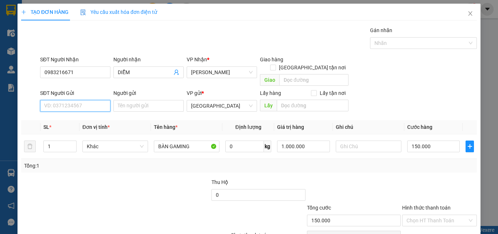
click at [82, 100] on input "SĐT Người Gửi" at bounding box center [75, 106] width 70 height 12
click at [209, 71] on span "Sa Huỳnh" at bounding box center [222, 72] width 62 height 11
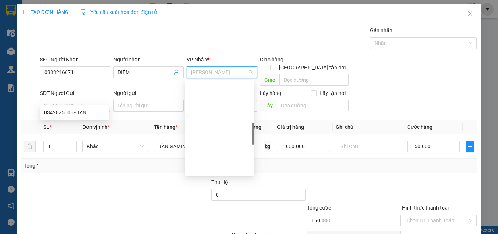
scroll to position [201, 0]
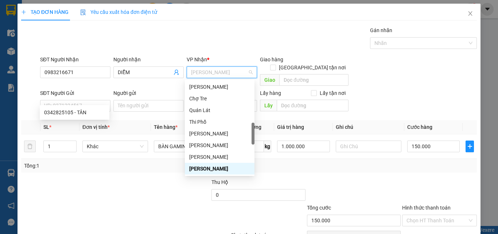
type input "K"
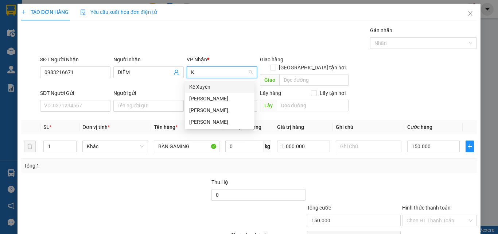
scroll to position [0, 0]
click at [205, 109] on div "[PERSON_NAME]" at bounding box center [219, 110] width 61 height 8
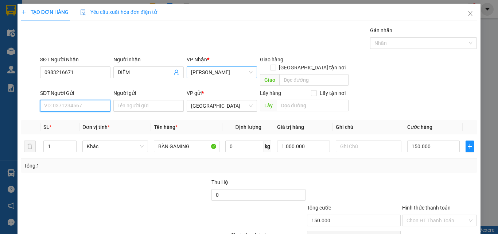
click at [62, 100] on input "SĐT Người Gửi" at bounding box center [75, 106] width 70 height 12
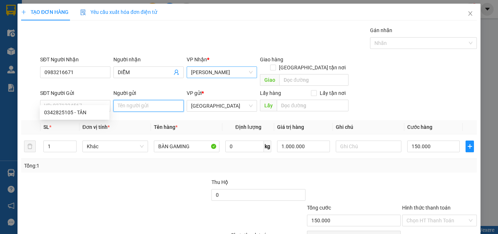
click at [151, 100] on input "Người gửi" at bounding box center [148, 106] width 70 height 12
type input "TRỊNH T THÙY DUNG"
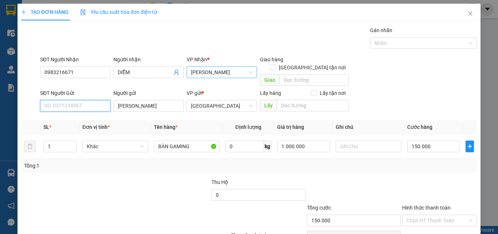
click at [98, 100] on input "SĐT Người Gửi" at bounding box center [75, 106] width 70 height 12
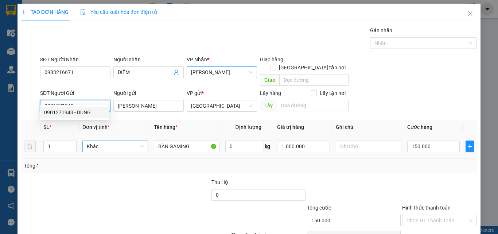
click at [104, 141] on span "Khác" at bounding box center [115, 146] width 57 height 11
type input "0901271943"
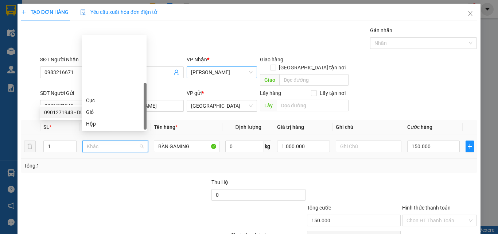
scroll to position [70, 0]
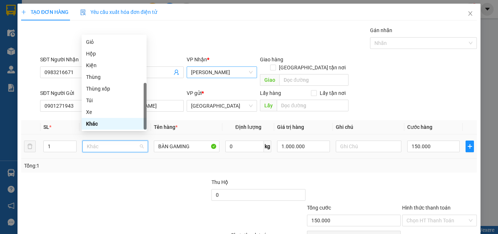
type input "T"
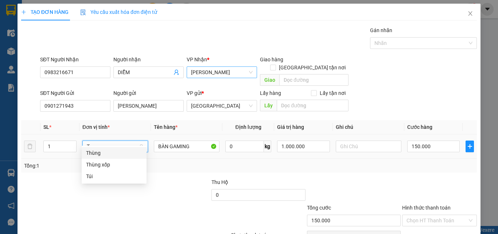
scroll to position [0, 0]
drag, startPoint x: 106, startPoint y: 152, endPoint x: 146, endPoint y: 140, distance: 41.5
click at [107, 153] on div "Thùng" at bounding box center [114, 153] width 56 height 8
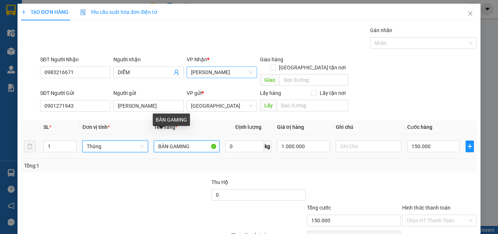
click at [193, 140] on input "BÀN GAMING" at bounding box center [187, 146] width 66 height 12
type input "BÀN GAMING"
type input "0"
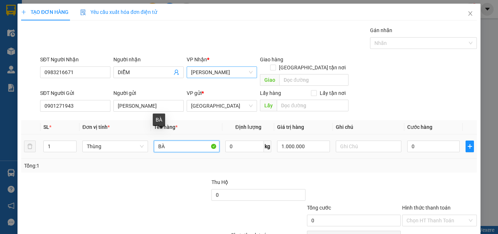
type input "B"
type input "BƠ + KHOAI"
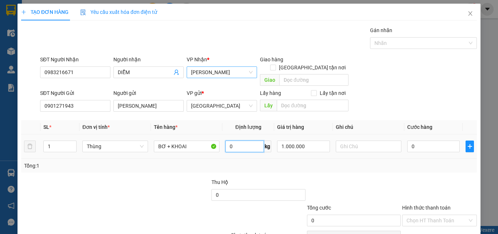
click at [241, 142] on input "0" at bounding box center [245, 146] width 39 height 12
type input "25"
click at [426, 140] on input "0" at bounding box center [434, 146] width 53 height 12
click at [325, 140] on input "1.000.000" at bounding box center [303, 146] width 53 height 12
click at [336, 150] on td at bounding box center [369, 146] width 72 height 24
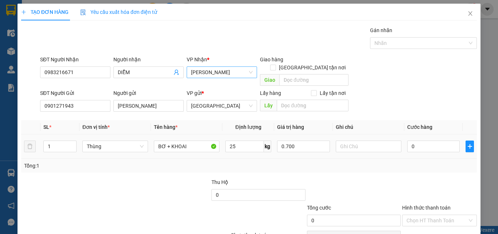
type input "700.000"
click at [423, 140] on input "0" at bounding box center [434, 146] width 53 height 12
type input "7"
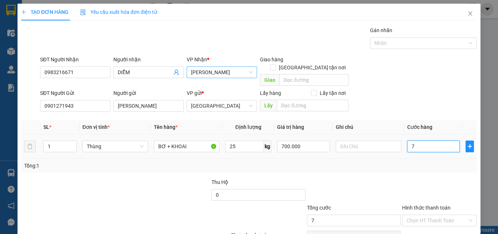
type input "70"
type input "70.000"
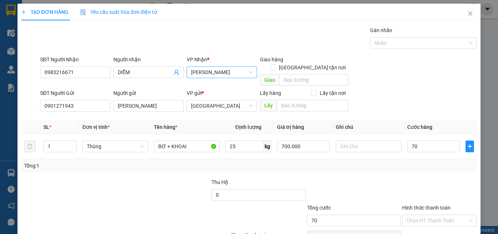
type input "70.000"
click at [420, 167] on div "Transit Pickup Surcharge Ids Transit Deliver Surcharge Ids Transit Deliver Surc…" at bounding box center [249, 143] width 456 height 235
drag, startPoint x: 152, startPoint y: 98, endPoint x: 0, endPoint y: 98, distance: 151.8
click at [0, 98] on div "TẠO ĐƠN HÀNG Yêu cầu xuất hóa đơn điện tử Transit Pickup Surcharge Ids Transit …" at bounding box center [249, 117] width 498 height 234
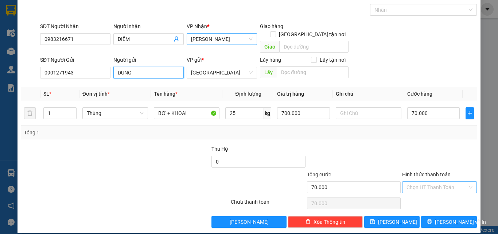
type input "DUNG"
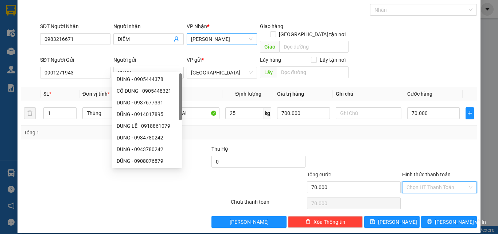
click at [449, 182] on input "Hình thức thanh toán" at bounding box center [437, 187] width 61 height 11
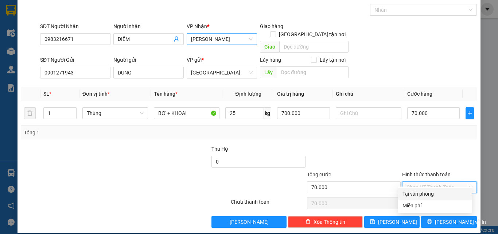
click at [440, 191] on div "Tại văn phòng" at bounding box center [435, 194] width 65 height 8
type input "0"
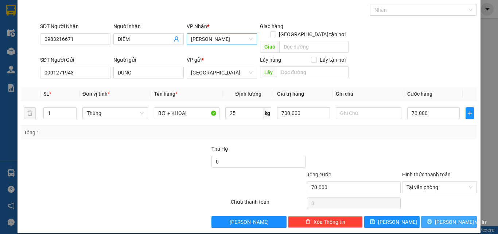
click at [446, 218] on span "[PERSON_NAME] và In" at bounding box center [460, 222] width 51 height 8
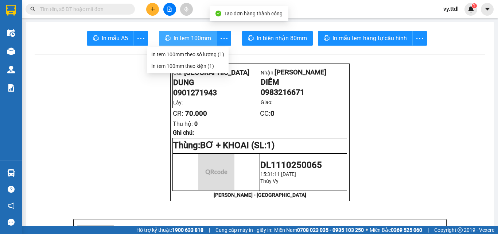
click at [198, 40] on span "In tem 100mm" at bounding box center [193, 38] width 38 height 9
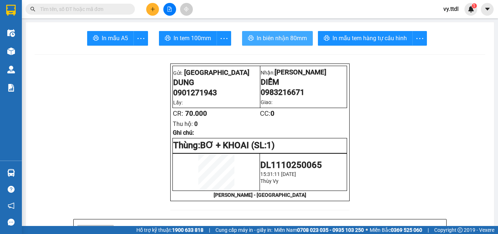
drag, startPoint x: 297, startPoint y: 38, endPoint x: 286, endPoint y: 41, distance: 11.2
click at [297, 38] on span "In biên nhận 80mm" at bounding box center [282, 38] width 50 height 9
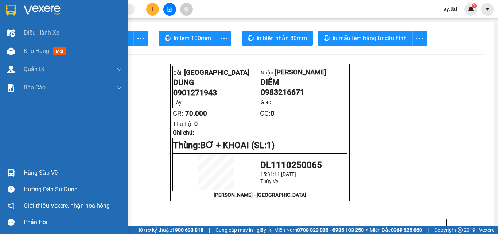
click at [10, 8] on img at bounding box center [10, 10] width 9 height 11
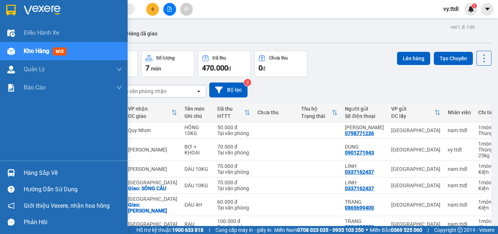
click at [5, 12] on div at bounding box center [11, 10] width 13 height 13
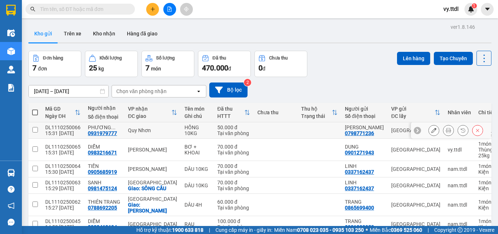
click at [40, 128] on td at bounding box center [34, 130] width 13 height 16
checkbox input "true"
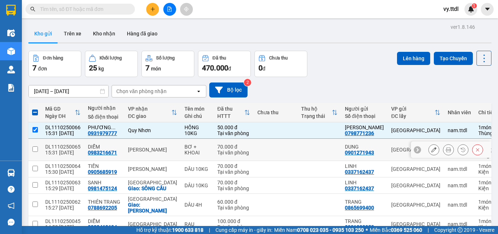
click at [37, 150] on input "checkbox" at bounding box center [34, 148] width 5 height 5
checkbox input "true"
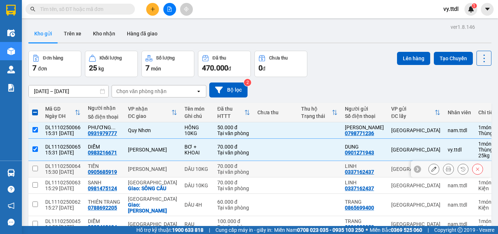
click at [34, 171] on td at bounding box center [34, 169] width 13 height 16
checkbox input "true"
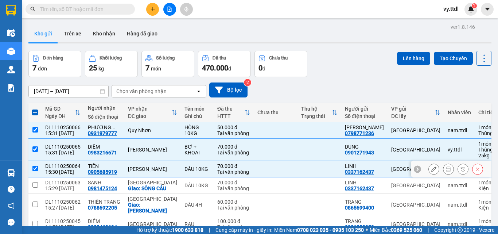
scroll to position [36, 0]
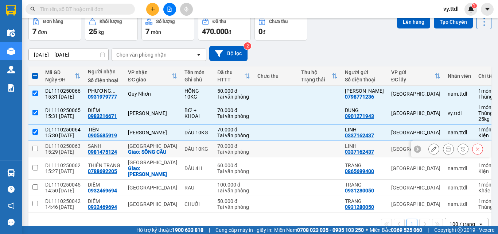
click at [34, 150] on input "checkbox" at bounding box center [34, 148] width 5 height 5
checkbox input "true"
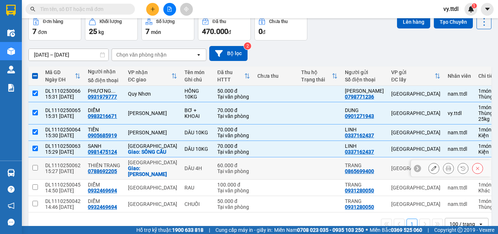
click at [35, 167] on input "checkbox" at bounding box center [34, 167] width 5 height 5
checkbox input "true"
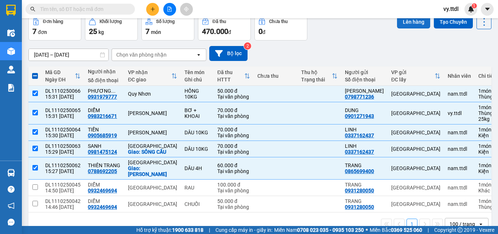
click at [414, 25] on button "Lên hàng" at bounding box center [413, 21] width 33 height 13
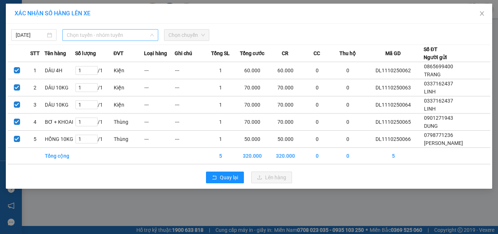
click at [119, 35] on span "Chọn tuyến - nhóm tuyến" at bounding box center [110, 35] width 87 height 11
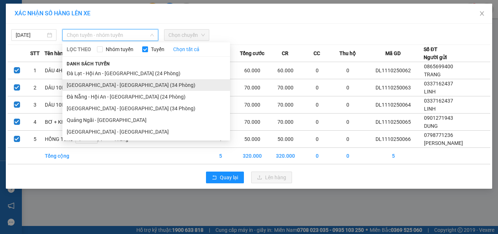
click at [105, 86] on li "[GEOGRAPHIC_DATA] - [GEOGRAPHIC_DATA] (34 Phòng)" at bounding box center [146, 85] width 168 height 12
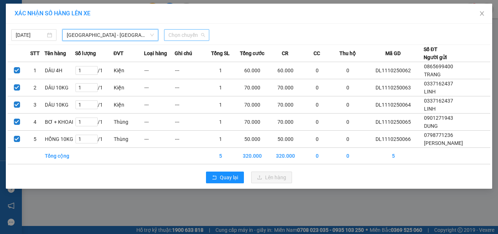
click at [190, 34] on span "Chọn chuyến" at bounding box center [187, 35] width 36 height 11
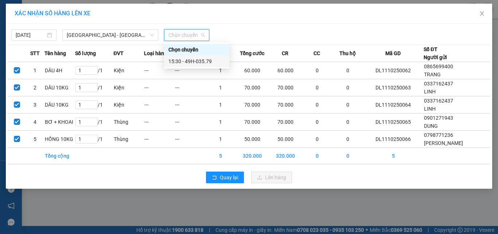
click at [197, 62] on div "15:30 - 49H-035.79" at bounding box center [197, 61] width 57 height 8
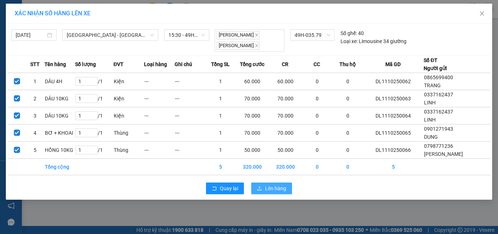
click at [277, 187] on span "Lên hàng" at bounding box center [275, 188] width 21 height 8
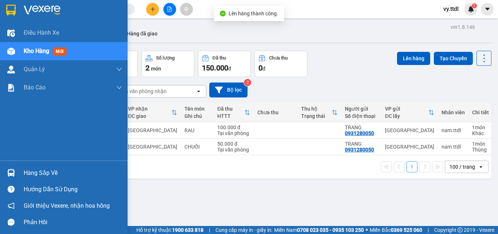
click at [18, 7] on div at bounding box center [64, 12] width 128 height 24
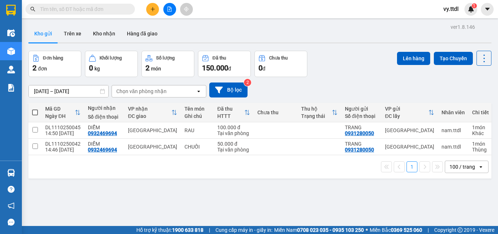
click at [341, 60] on div "Đơn hàng 2 đơn Khối lượng 0 kg Số lượng 2 món Đã thu 150.000 đ Chưa thu 0 đ Lên…" at bounding box center [259, 64] width 463 height 26
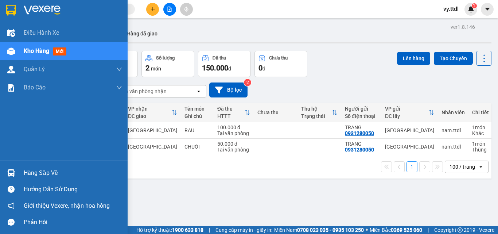
click at [15, 8] on img at bounding box center [10, 10] width 9 height 11
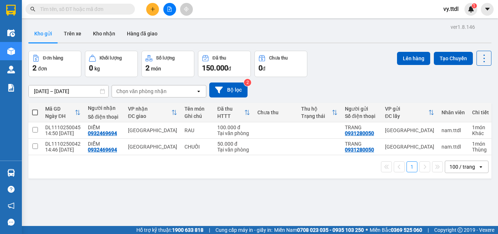
click at [312, 209] on div "ver 1.8.146 Kho gửi Trên xe Kho nhận Hàng đã giao Đơn hàng 2 đơn Khối lượng 0 k…" at bounding box center [260, 139] width 469 height 234
click at [353, 87] on div "05/10/2025 – 11/10/2025 Press the down arrow key to interact with the calendar …" at bounding box center [259, 89] width 463 height 15
click at [173, 9] on button at bounding box center [169, 9] width 13 height 13
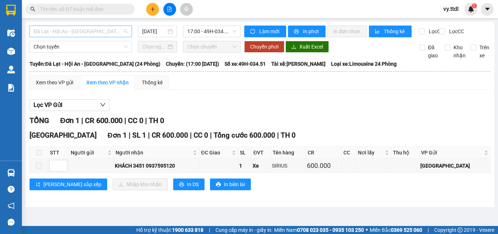
click at [99, 30] on span "Đà Lạt - Hội An - [GEOGRAPHIC_DATA] (24 Phòng)" at bounding box center [81, 31] width 94 height 11
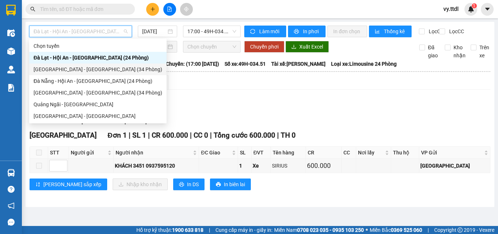
click at [89, 70] on div "[GEOGRAPHIC_DATA] - [GEOGRAPHIC_DATA] (34 Phòng)" at bounding box center [98, 69] width 129 height 8
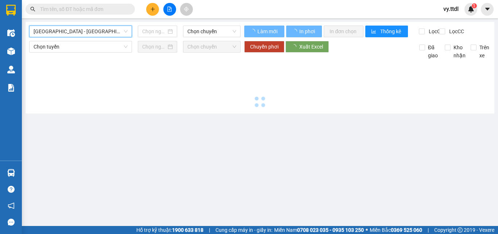
type input "[DATE]"
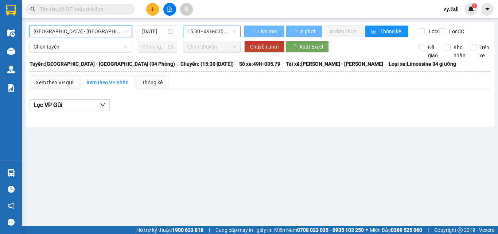
click at [211, 28] on span "15:30 - 49H-035.79" at bounding box center [212, 31] width 49 height 11
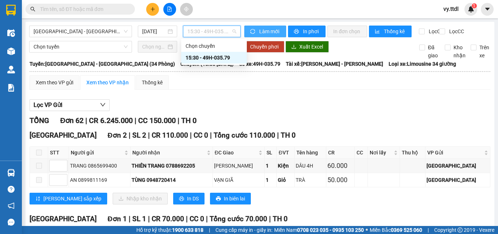
click at [264, 32] on span "Làm mới" at bounding box center [269, 31] width 21 height 8
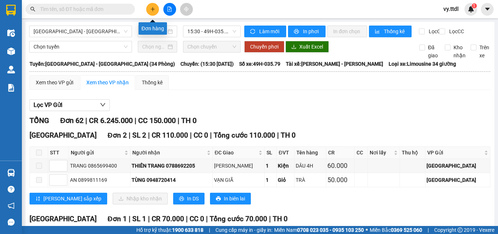
click at [155, 12] on button at bounding box center [152, 9] width 13 height 13
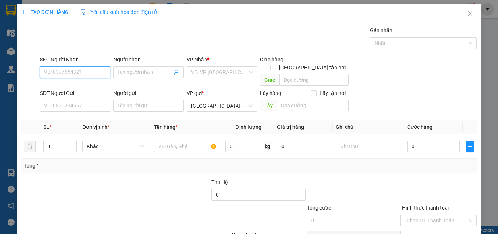
click at [96, 71] on input "SĐT Người Nhận" at bounding box center [75, 72] width 70 height 12
type input "0357009094"
click at [99, 87] on div "0357009094 - THIÊN LÝ" at bounding box center [74, 87] width 61 height 8
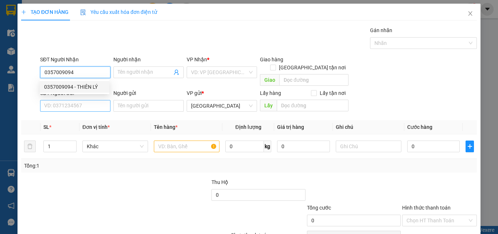
type input "THIÊN LÝ"
type input "60.000"
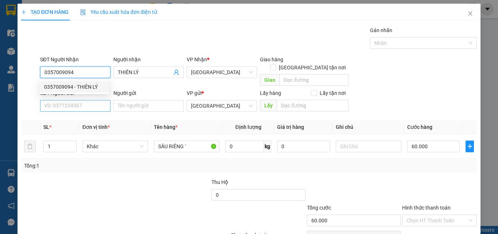
type input "0357009094"
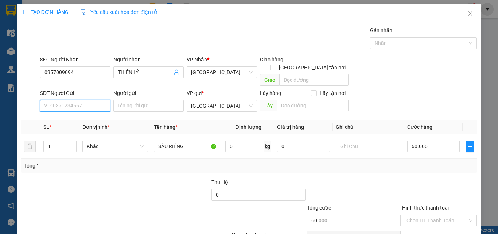
click at [96, 100] on input "SĐT Người Gửi" at bounding box center [75, 106] width 70 height 12
click at [99, 115] on div "0903415993 - MINH" at bounding box center [74, 112] width 61 height 8
type input "0903415993"
type input "MINH"
drag, startPoint x: 91, startPoint y: 96, endPoint x: 0, endPoint y: 79, distance: 92.4
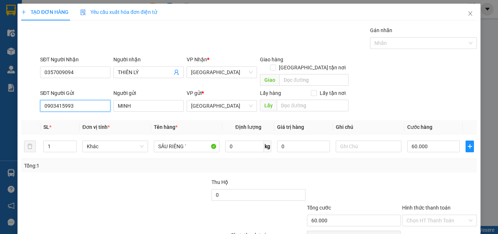
click at [0, 79] on div "TẠO ĐƠN HÀNG Yêu cầu xuất hóa đơn điện tử Transit Pickup Surcharge Ids Transit …" at bounding box center [249, 117] width 498 height 234
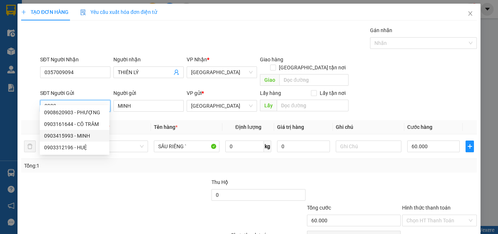
click at [87, 134] on div "0903415993 - MINH" at bounding box center [74, 136] width 61 height 8
type input "0903415993"
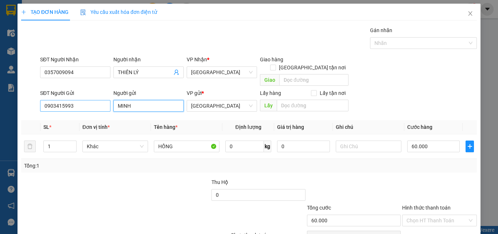
drag, startPoint x: 136, startPoint y: 99, endPoint x: 65, endPoint y: 101, distance: 70.5
click at [65, 101] on div "SĐT Người Gửi 0903415993 Người gửi MINH MINH VP gửi * Đà Lạt Lấy hàng Lấy tận n…" at bounding box center [259, 102] width 440 height 26
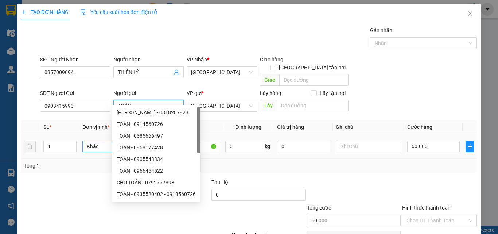
click at [93, 142] on span "Khác" at bounding box center [115, 146] width 57 height 11
type input "TOẢN"
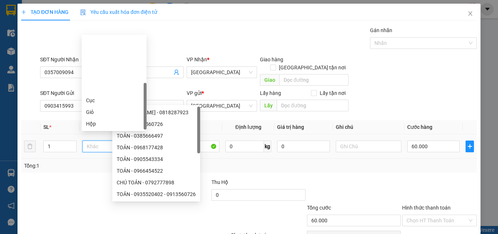
type input "T"
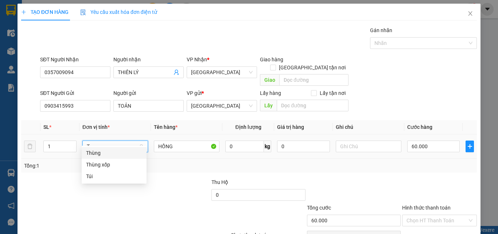
drag, startPoint x: 95, startPoint y: 154, endPoint x: 100, endPoint y: 153, distance: 5.2
click at [95, 154] on div "Thùng" at bounding box center [114, 153] width 56 height 8
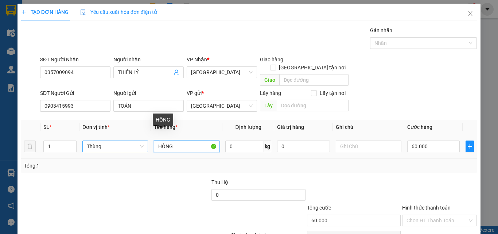
click at [187, 142] on input "HỒNG" at bounding box center [187, 146] width 66 height 12
type input "0"
click at [172, 140] on input "HỒNG 7KG" at bounding box center [187, 146] width 66 height 12
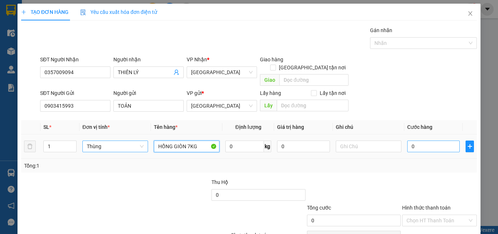
type input "HỒNG GIÒN 7KG"
click at [450, 140] on input "0" at bounding box center [434, 146] width 53 height 12
type input "5"
type input "50"
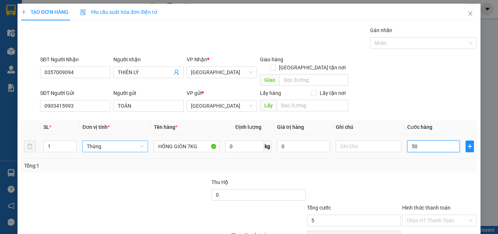
type input "50"
click at [451, 180] on div at bounding box center [440, 191] width 76 height 26
type input "50.000"
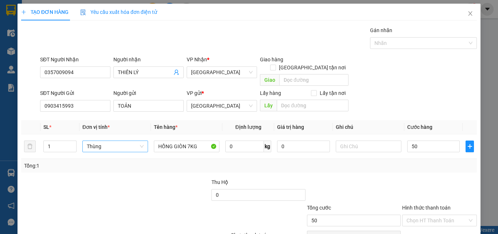
type input "50.000"
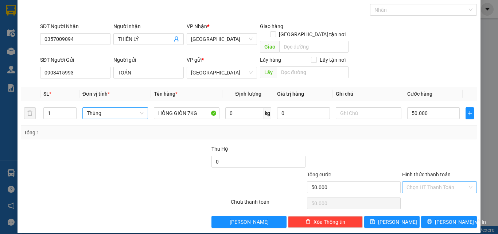
click at [446, 182] on input "Hình thức thanh toán" at bounding box center [437, 187] width 61 height 11
click at [438, 190] on div "Tại văn phòng" at bounding box center [435, 194] width 65 height 8
type input "0"
click at [441, 216] on button "[PERSON_NAME] và In" at bounding box center [449, 222] width 56 height 12
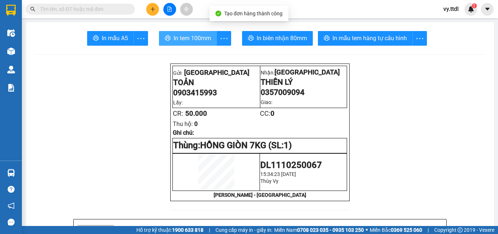
click at [202, 39] on span "In tem 100mm" at bounding box center [193, 38] width 38 height 9
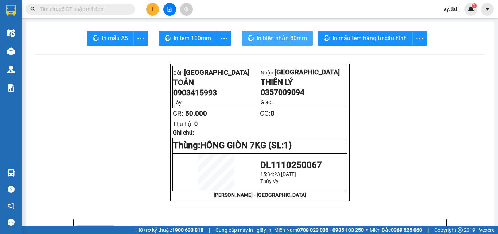
click at [299, 45] on button "In biên nhận 80mm" at bounding box center [277, 38] width 71 height 15
click at [150, 8] on icon "plus" at bounding box center [152, 9] width 5 height 5
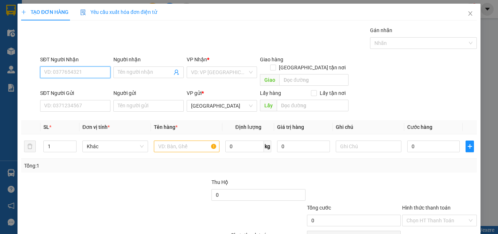
click at [83, 69] on input "SĐT Người Nhận" at bounding box center [75, 72] width 70 height 12
click at [88, 77] on input "919" at bounding box center [75, 72] width 70 height 12
click at [92, 88] on div "0905685919 - TIẾN" at bounding box center [74, 87] width 61 height 8
type input "0905685919"
type input "TIẾN"
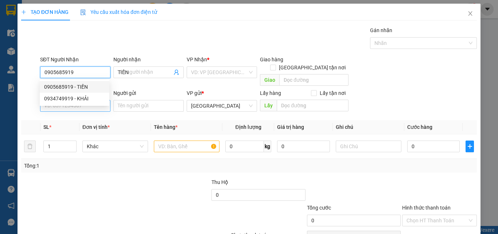
type input "70.000"
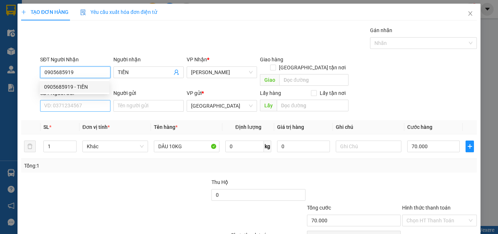
type input "0905685919"
click at [92, 100] on input "SĐT Người Gửi" at bounding box center [75, 106] width 70 height 12
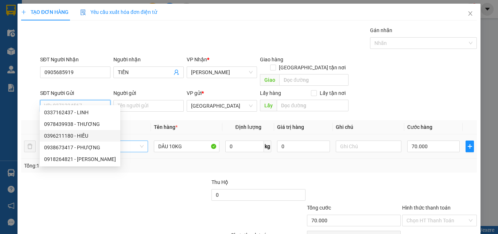
click at [131, 141] on span "Khác" at bounding box center [115, 146] width 57 height 11
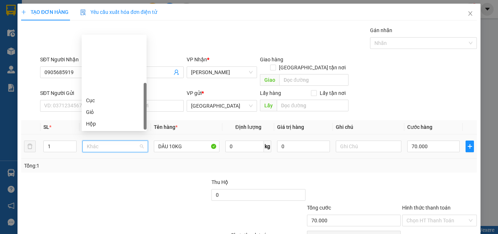
type input "K"
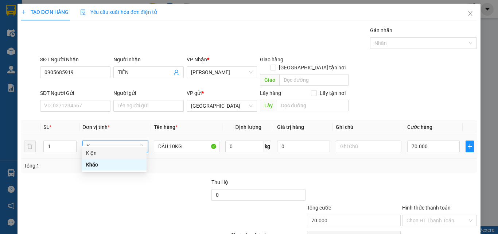
click at [129, 154] on div "Kiện" at bounding box center [114, 153] width 56 height 8
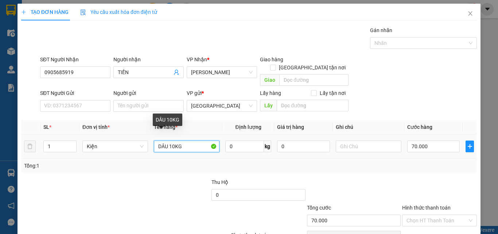
type input "0"
drag, startPoint x: 187, startPoint y: 136, endPoint x: 168, endPoint y: 139, distance: 19.2
click at [168, 140] on input "DÂU 10KG" at bounding box center [187, 146] width 66 height 12
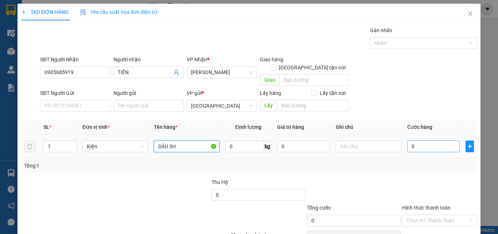
type input "DÂU 3H"
drag, startPoint x: 438, startPoint y: 137, endPoint x: 433, endPoint y: 136, distance: 5.0
click at [438, 140] on input "0" at bounding box center [434, 146] width 53 height 12
type input "4"
type input "45"
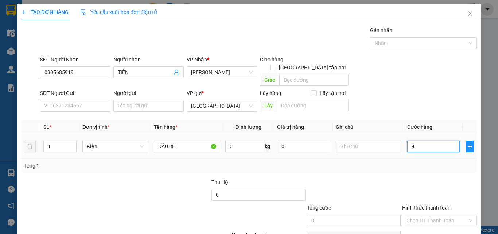
type input "45"
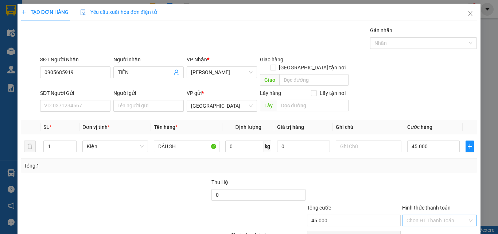
click at [430, 215] on input "Hình thức thanh toán" at bounding box center [437, 220] width 61 height 11
click at [434, 223] on div "Tại văn phòng" at bounding box center [435, 227] width 65 height 8
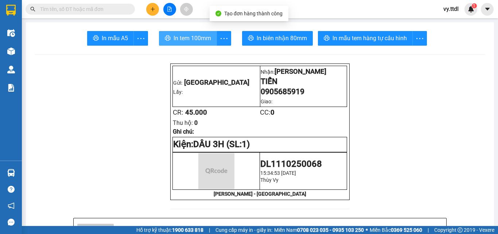
click at [188, 41] on span "In tem 100mm" at bounding box center [193, 38] width 38 height 9
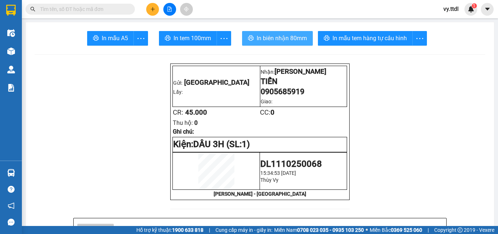
click at [269, 39] on span "In biên nhận 80mm" at bounding box center [282, 38] width 50 height 9
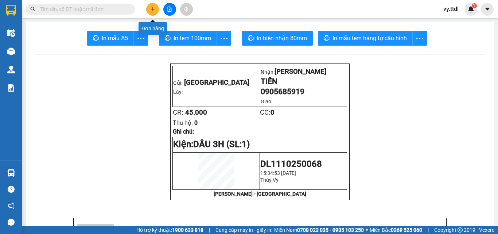
click at [147, 11] on button at bounding box center [152, 9] width 13 height 13
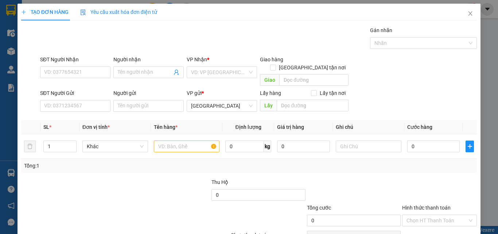
click at [88, 89] on div "SĐT Người Gửi" at bounding box center [75, 93] width 70 height 8
click at [88, 100] on input "SĐT Người Gửi" at bounding box center [75, 106] width 70 height 12
click at [74, 74] on input "SĐT Người Nhận" at bounding box center [75, 72] width 70 height 12
click at [74, 74] on input "435" at bounding box center [75, 72] width 70 height 12
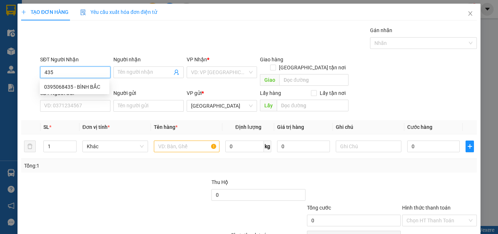
click at [75, 75] on input "435" at bounding box center [75, 72] width 70 height 12
drag, startPoint x: 78, startPoint y: 84, endPoint x: 80, endPoint y: 89, distance: 5.2
click at [78, 85] on div "0395068435 - BÌNH BẮC" at bounding box center [74, 87] width 61 height 8
type input "0395068435"
type input "BÌNH BẮC"
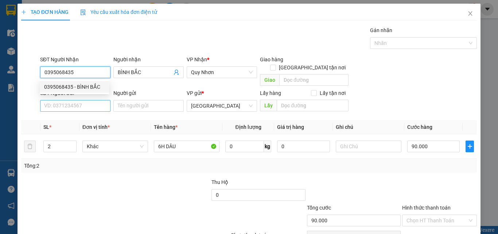
type input "0395068435"
type input "90.000"
click at [82, 100] on input "SĐT Người Gửi" at bounding box center [75, 106] width 70 height 12
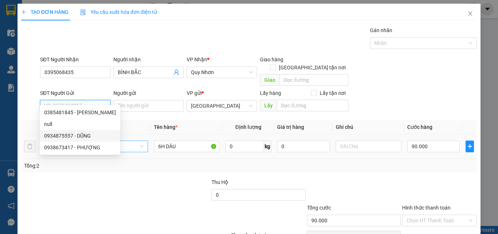
click at [129, 141] on span "Khác" at bounding box center [115, 146] width 57 height 11
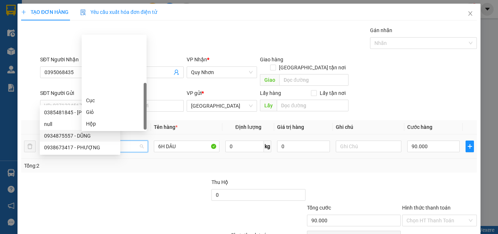
type input "K"
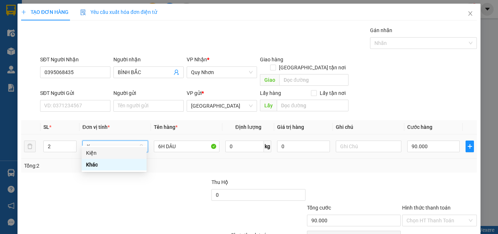
drag, startPoint x: 130, startPoint y: 151, endPoint x: 92, endPoint y: 145, distance: 38.6
click at [130, 151] on div "Kiện" at bounding box center [114, 153] width 56 height 8
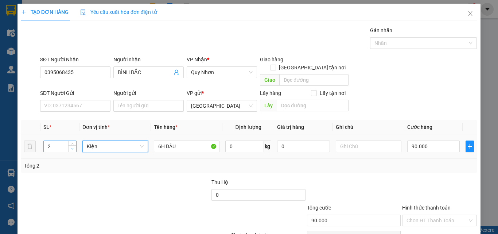
click at [71, 147] on icon "down" at bounding box center [72, 148] width 3 height 3
type input "0"
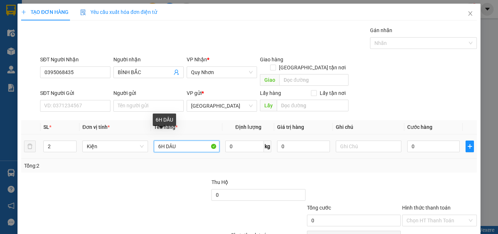
drag, startPoint x: 159, startPoint y: 138, endPoint x: 182, endPoint y: 143, distance: 23.6
click at [149, 139] on tr "2 Kiện 6H DÂU 0 kg 0 0" at bounding box center [249, 146] width 456 height 24
drag, startPoint x: 183, startPoint y: 143, endPoint x: 121, endPoint y: 136, distance: 62.0
click at [121, 136] on tr "2 Kiện 6H DÂU 0 kg 0 0" at bounding box center [249, 146] width 456 height 24
type input "DÂU 2H"
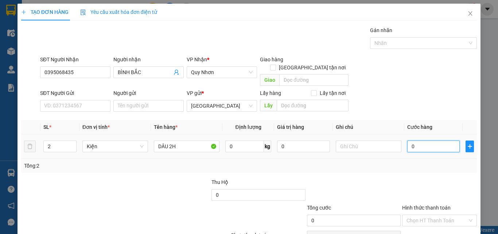
click at [427, 142] on input "0" at bounding box center [434, 146] width 53 height 12
type input "3"
type input "30"
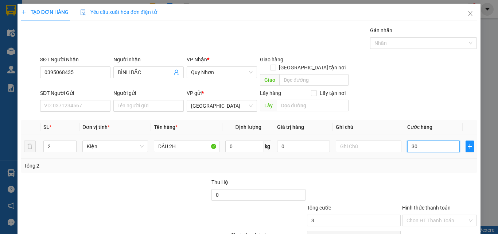
type input "30"
type input "30.000"
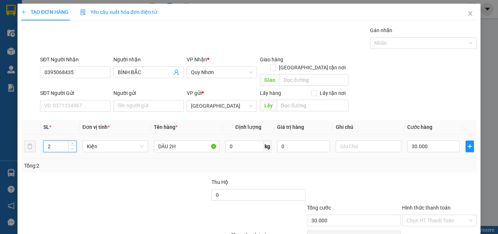
click at [73, 147] on span "down" at bounding box center [72, 149] width 4 height 4
type input "1"
click at [69, 145] on span "Decrease Value" at bounding box center [72, 148] width 8 height 7
drag, startPoint x: 441, startPoint y: 209, endPoint x: 438, endPoint y: 188, distance: 21.4
click at [441, 215] on input "Hình thức thanh toán" at bounding box center [437, 220] width 61 height 11
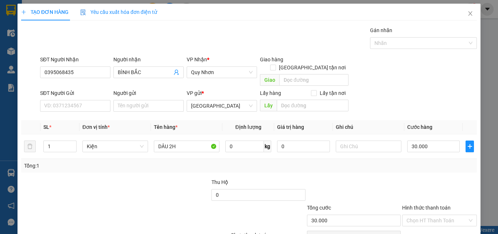
type input "0"
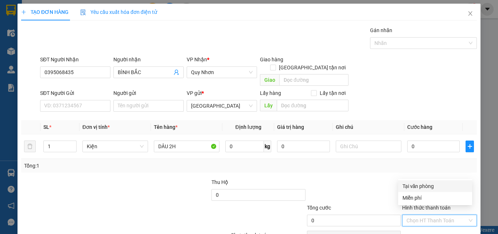
click at [438, 186] on div "Tại văn phòng" at bounding box center [435, 186] width 65 height 8
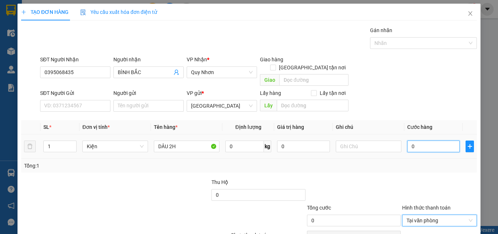
click at [430, 140] on input "0" at bounding box center [434, 146] width 53 height 12
type input "3"
type input "30"
click at [443, 215] on span "Tại văn phòng" at bounding box center [440, 220] width 66 height 11
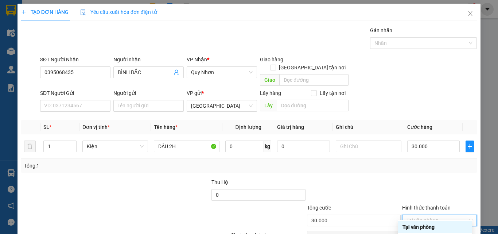
click at [439, 223] on div "Tại văn phòng" at bounding box center [435, 227] width 65 height 8
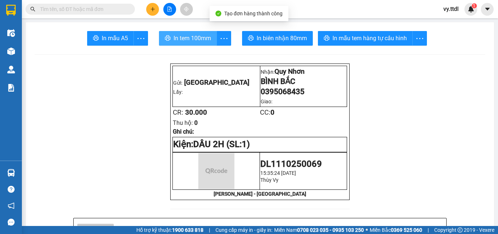
click at [208, 35] on span "In tem 100mm" at bounding box center [193, 38] width 38 height 9
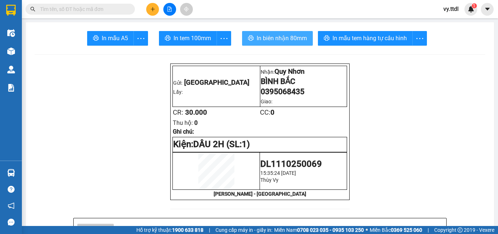
click at [283, 38] on span "In biên nhận 80mm" at bounding box center [282, 38] width 50 height 9
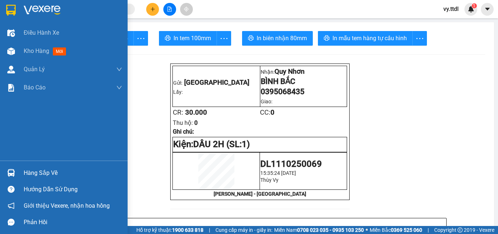
click at [12, 2] on div at bounding box center [64, 12] width 128 height 24
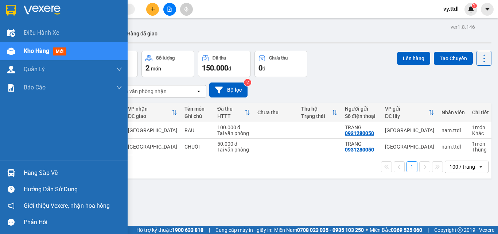
click at [10, 14] on img at bounding box center [10, 10] width 9 height 11
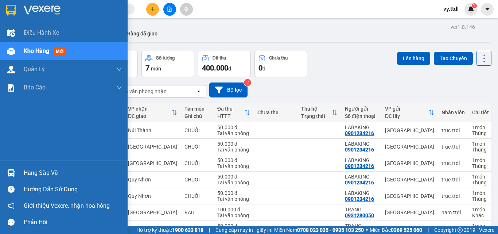
click at [5, 9] on div at bounding box center [11, 10] width 13 height 13
click at [34, 9] on img at bounding box center [42, 10] width 37 height 11
click at [8, 11] on img at bounding box center [10, 10] width 9 height 11
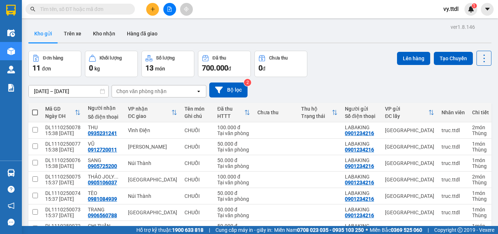
click at [37, 109] on span at bounding box center [35, 112] width 6 height 6
click at [35, 109] on input "checkbox" at bounding box center [35, 109] width 0 height 0
checkbox input "true"
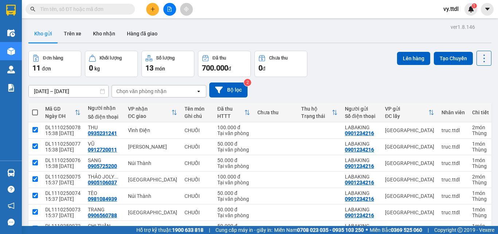
checkbox input "true"
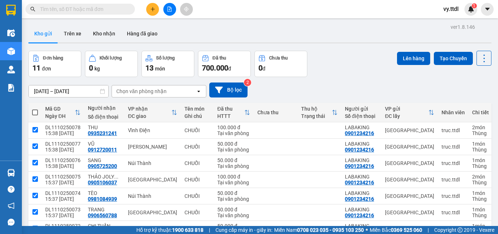
checkbox input "true"
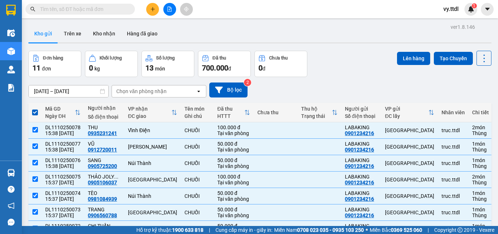
checkbox input "false"
click at [409, 59] on button "Lên hàng" at bounding box center [413, 58] width 33 height 13
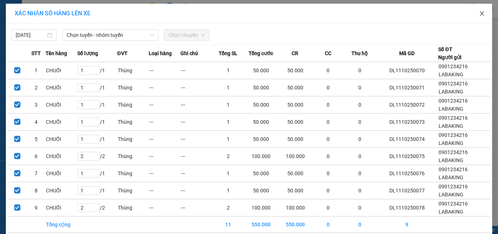
click at [480, 14] on icon "close" at bounding box center [483, 14] width 6 height 6
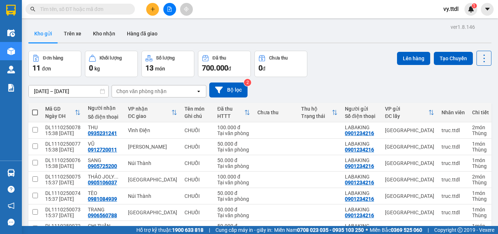
click at [12, 9] on img at bounding box center [10, 10] width 9 height 11
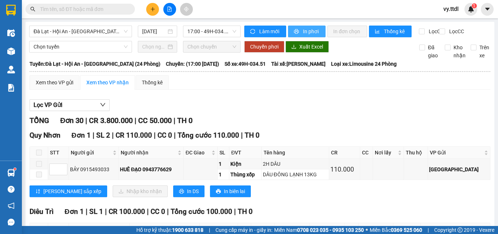
click at [303, 30] on span "In phơi" at bounding box center [311, 31] width 17 height 8
click at [305, 32] on span "In phơi" at bounding box center [311, 31] width 17 height 8
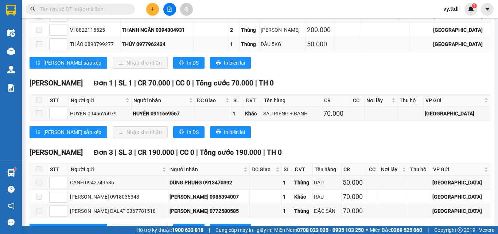
scroll to position [292, 0]
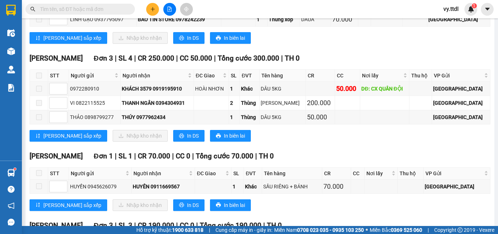
click at [171, 8] on icon "file-add" at bounding box center [169, 9] width 5 height 5
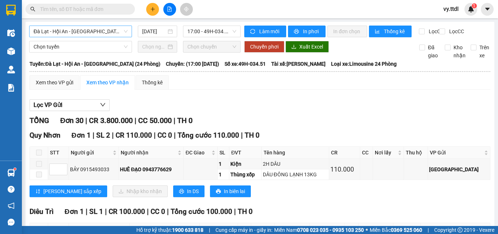
click at [124, 28] on span "Đà Lạt - Hội An - [GEOGRAPHIC_DATA] (24 Phòng)" at bounding box center [81, 31] width 94 height 11
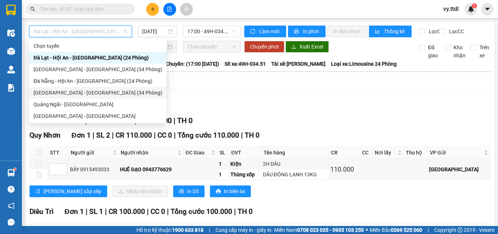
click at [88, 94] on div "[GEOGRAPHIC_DATA] - [GEOGRAPHIC_DATA] (34 Phòng)" at bounding box center [98, 93] width 129 height 8
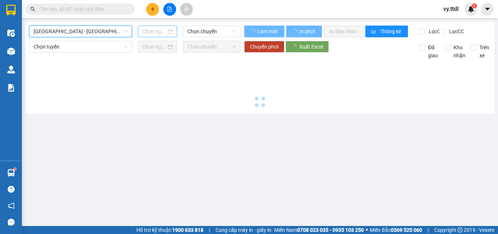
type input "[DATE]"
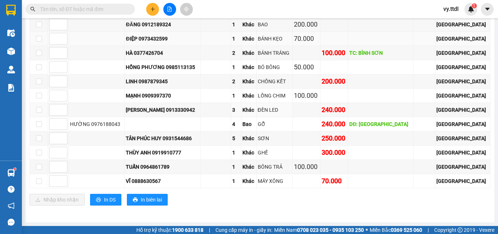
scroll to position [73, 0]
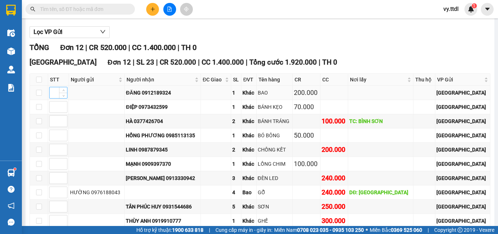
click at [54, 98] on input at bounding box center [59, 92] width 18 height 11
type input "1"
click at [56, 112] on input at bounding box center [59, 106] width 18 height 11
type input "1"
click at [56, 141] on input at bounding box center [59, 135] width 18 height 11
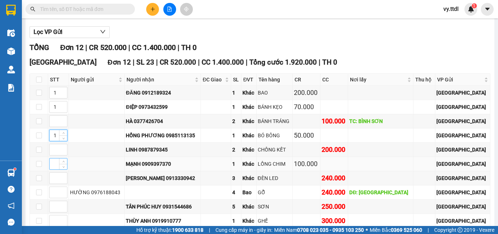
type input "1"
click at [52, 169] on input at bounding box center [59, 163] width 18 height 11
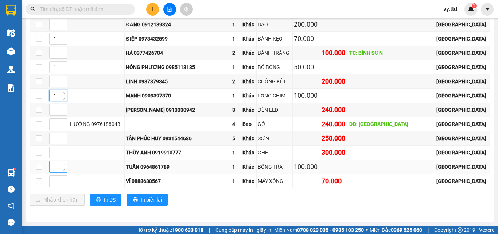
type input "1"
click at [53, 168] on input at bounding box center [59, 166] width 18 height 11
type input "1"
click at [289, 201] on div "Nhập kho nhận In DS In biên lai" at bounding box center [260, 200] width 461 height 12
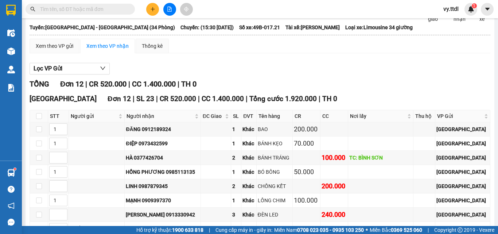
scroll to position [0, 0]
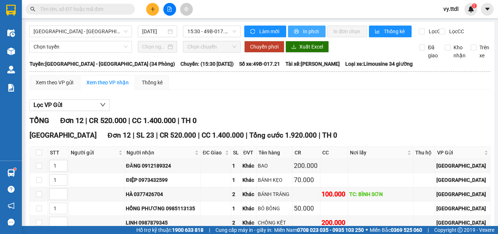
click at [319, 32] on button "In phơi" at bounding box center [307, 32] width 38 height 12
click at [228, 109] on div "Lọc VP Gửi" at bounding box center [260, 105] width 461 height 12
click at [89, 36] on span "[GEOGRAPHIC_DATA] - [GEOGRAPHIC_DATA] (34 Phòng)" at bounding box center [81, 31] width 94 height 11
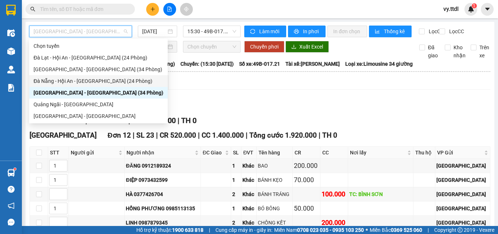
click at [84, 78] on div "Đà Nẵng - Hội An - [GEOGRAPHIC_DATA] (24 Phòng)" at bounding box center [99, 81] width 130 height 8
type input "[DATE]"
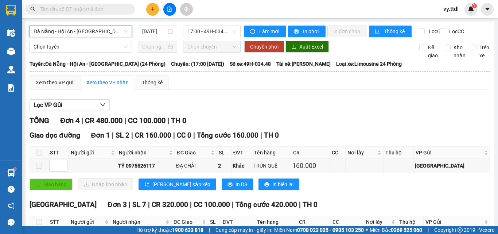
click at [275, 105] on div "Lọc VP Gửi" at bounding box center [260, 105] width 461 height 12
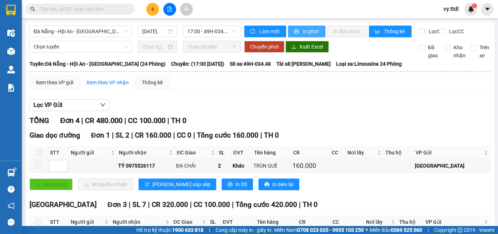
click at [313, 26] on button "In phơi" at bounding box center [307, 32] width 38 height 12
drag, startPoint x: 307, startPoint y: 101, endPoint x: 292, endPoint y: 96, distance: 15.8
click at [307, 101] on div "Xem theo VP gửi Xem theo VP nhận Thống kê Lọc VP Gửi TỔNG Đơn 4 | CR 480.000 |…" at bounding box center [260, 186] width 461 height 222
click at [253, 120] on div "Lọc VP Gửi TỔNG Đơn 4 | CR 480.000 | CC 100.000 | TH 0 Giao dọc đường Đơn 1 | …" at bounding box center [260, 196] width 461 height 201
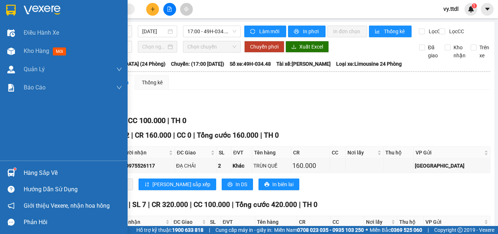
click at [13, 9] on img at bounding box center [10, 10] width 9 height 11
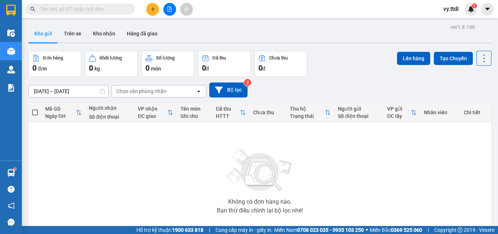
click at [332, 32] on div "Kho gửi Trên xe Kho nhận Hàng đã giao" at bounding box center [259, 34] width 463 height 19
click at [278, 116] on div "Chưa thu" at bounding box center [268, 112] width 30 height 15
